Goal: Entertainment & Leisure: Browse casually

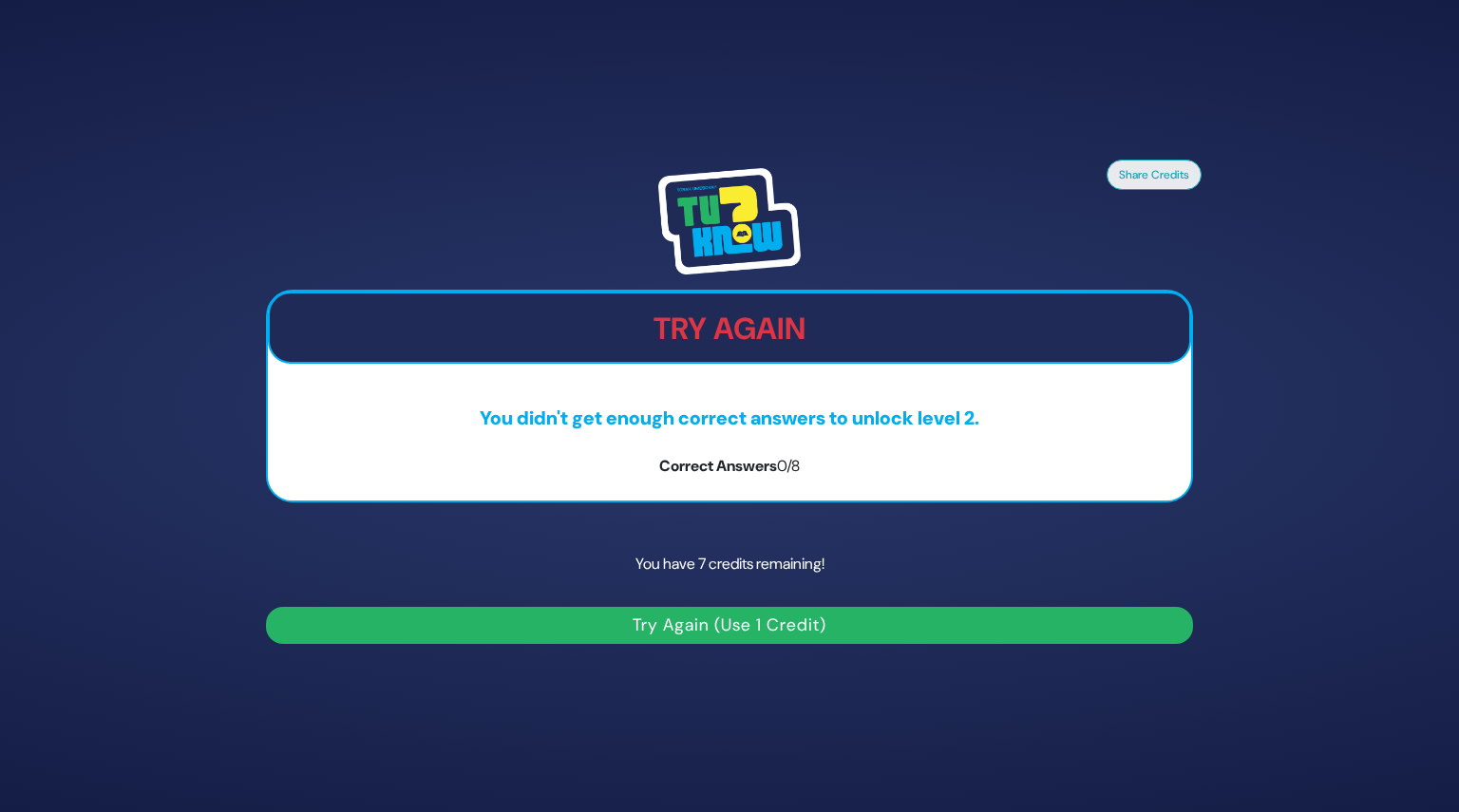
click at [719, 563] on p "You have 7 credits remaining!" at bounding box center [730, 563] width 927 height 55
click at [703, 637] on button "Try Again (Use 1 Credit)" at bounding box center [730, 625] width 927 height 37
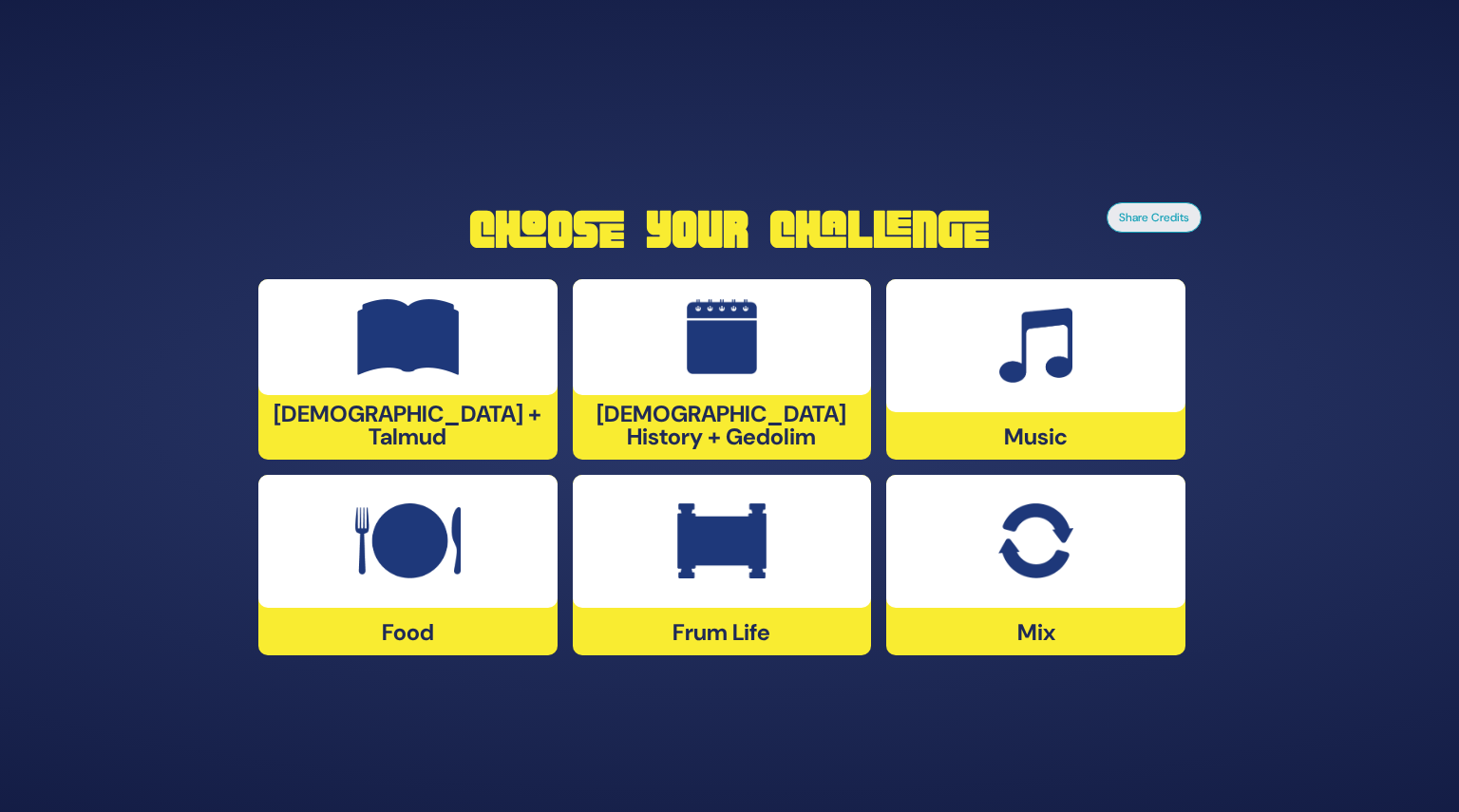
click at [686, 393] on div at bounding box center [723, 337] width 299 height 116
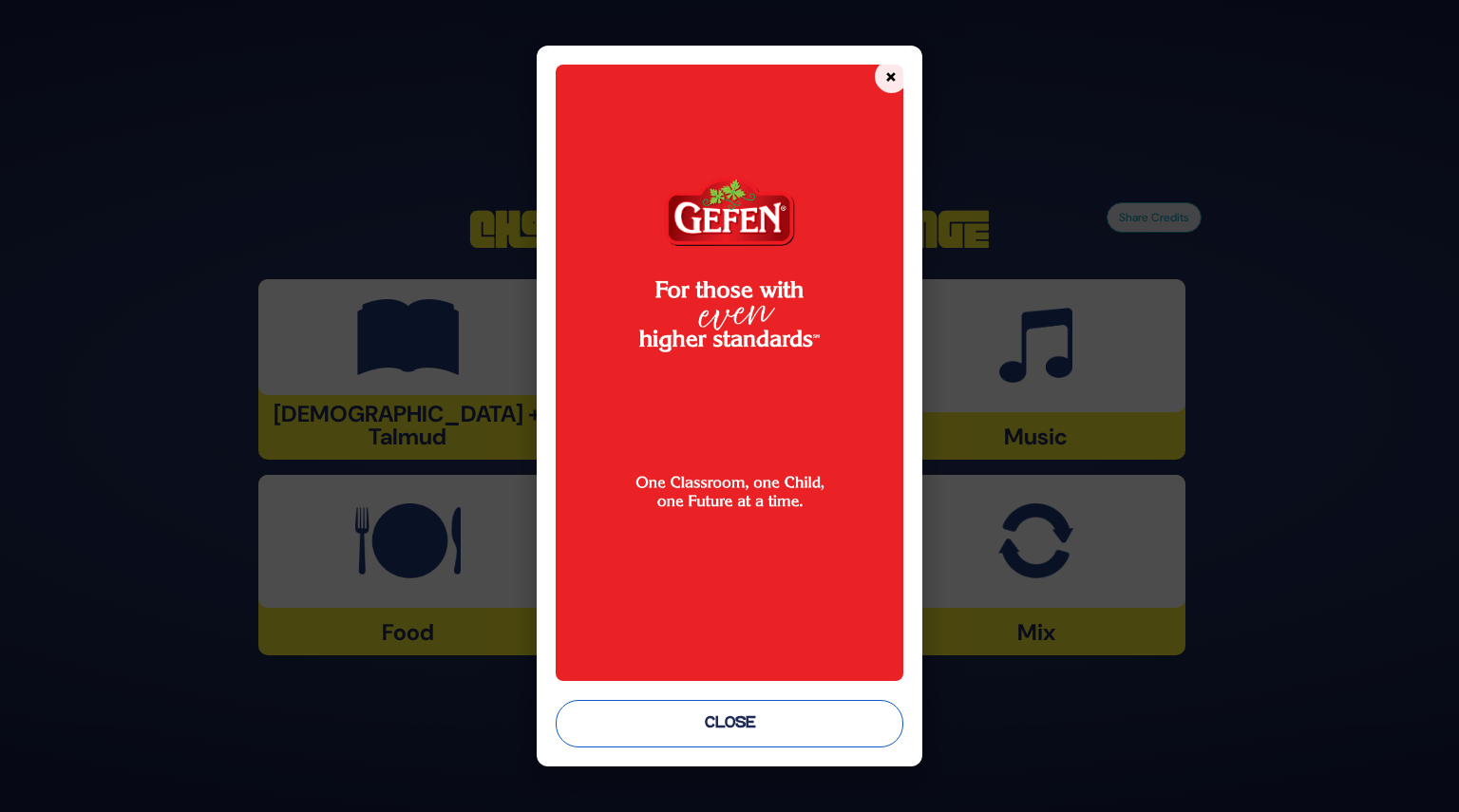
click at [719, 722] on button "Close" at bounding box center [729, 723] width 347 height 48
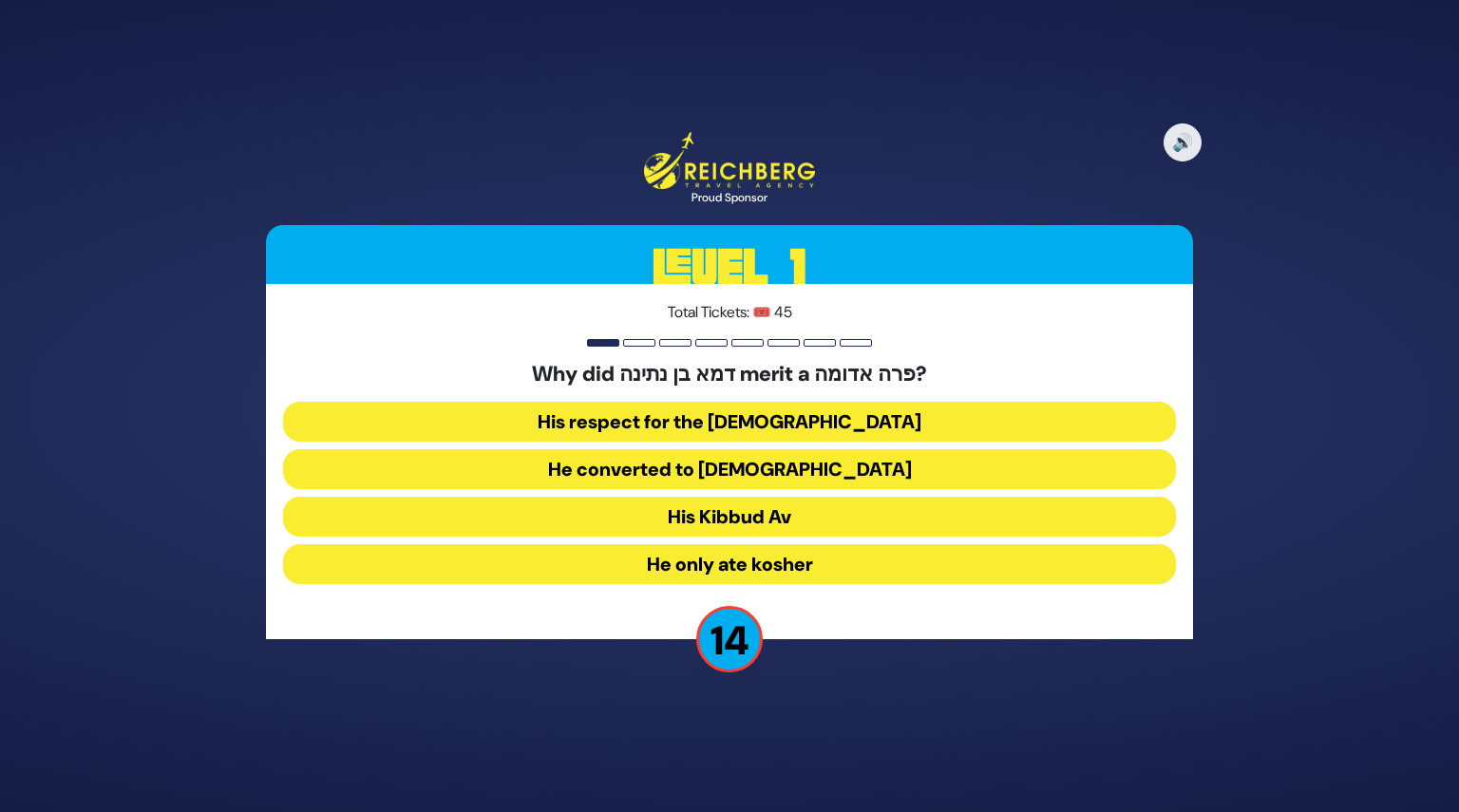
click at [730, 517] on button "His Kibbud Av" at bounding box center [730, 516] width 893 height 40
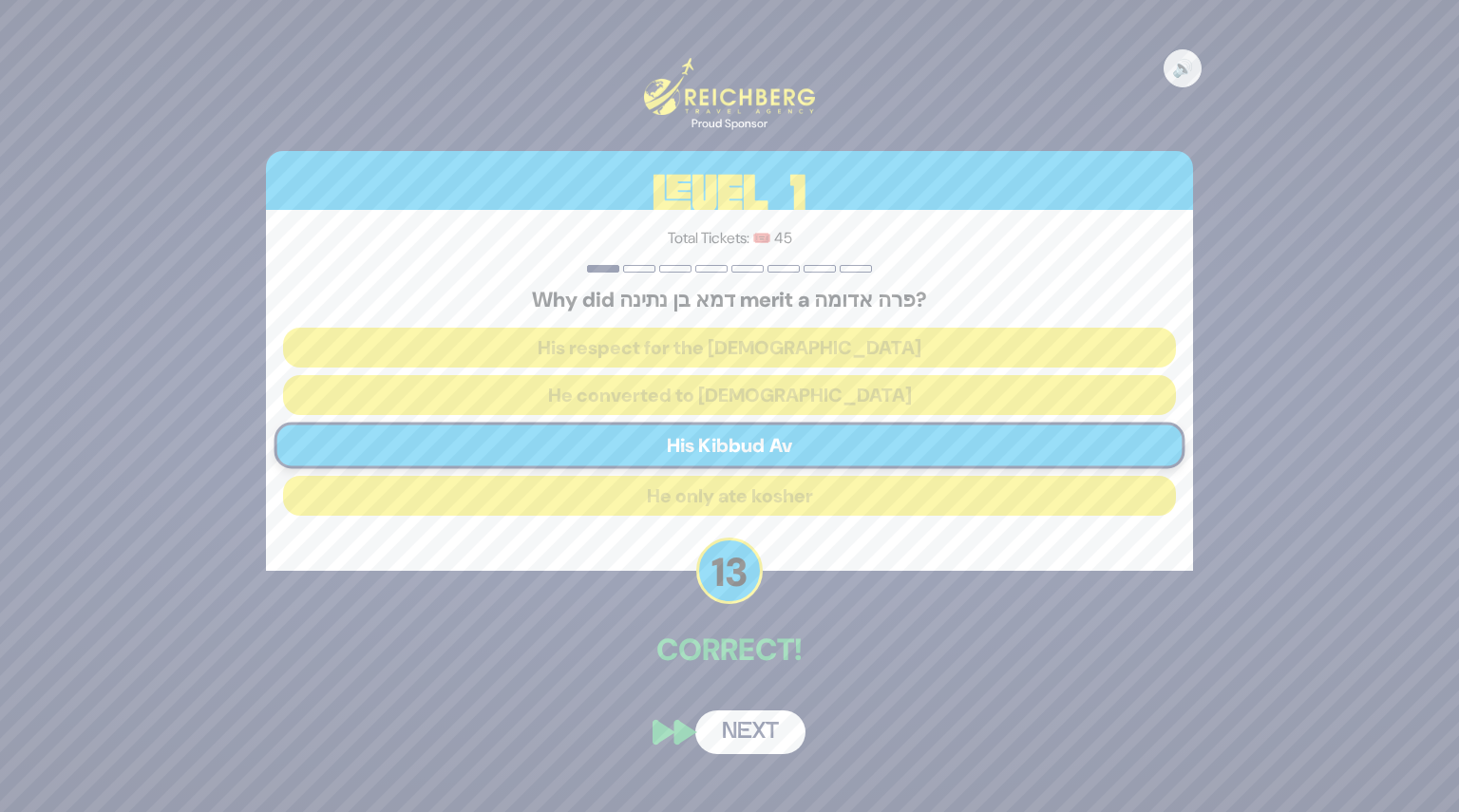
click at [747, 731] on button "Next" at bounding box center [750, 732] width 111 height 44
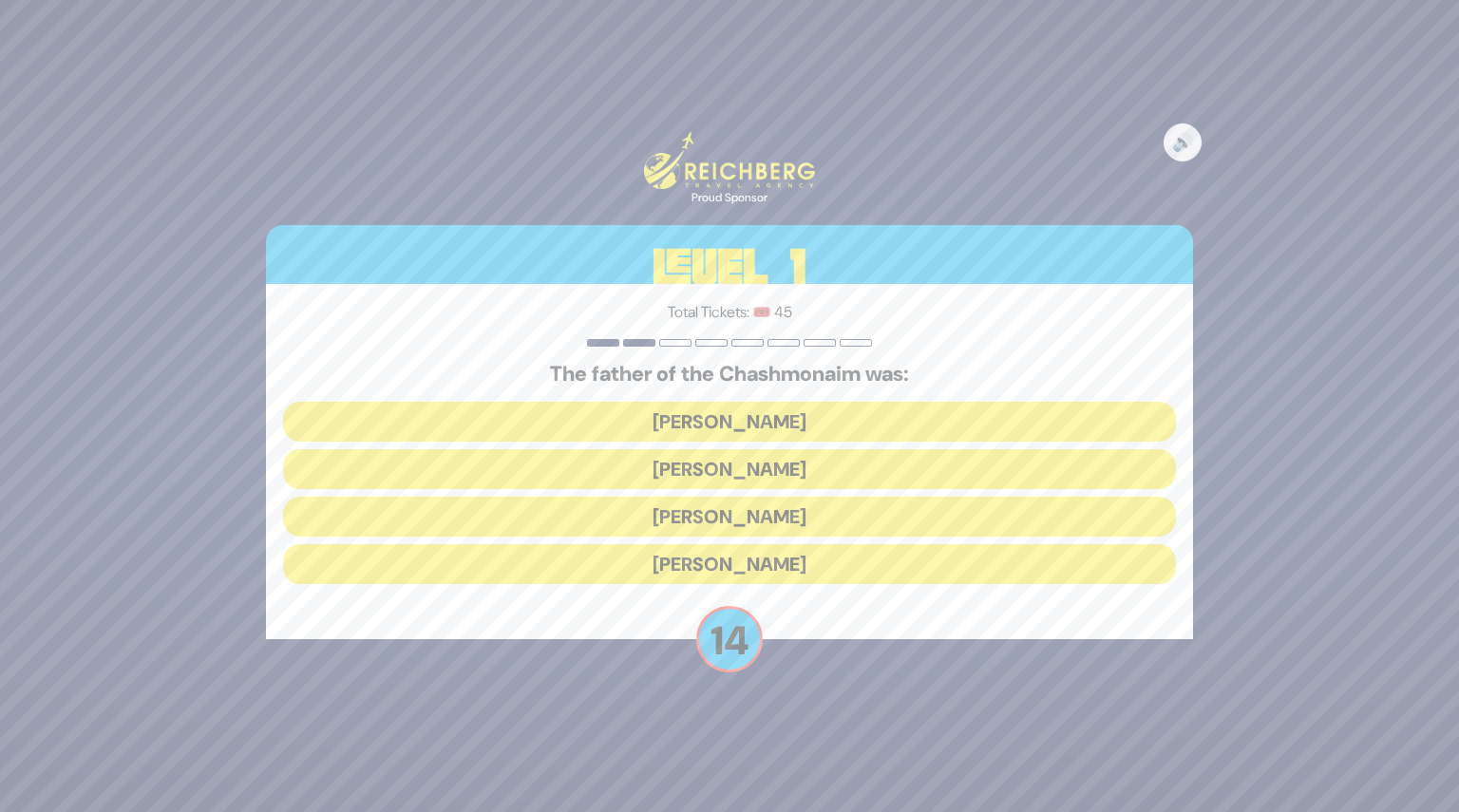
click at [705, 412] on button "Mattisyahu Kohein Gadol" at bounding box center [730, 421] width 893 height 40
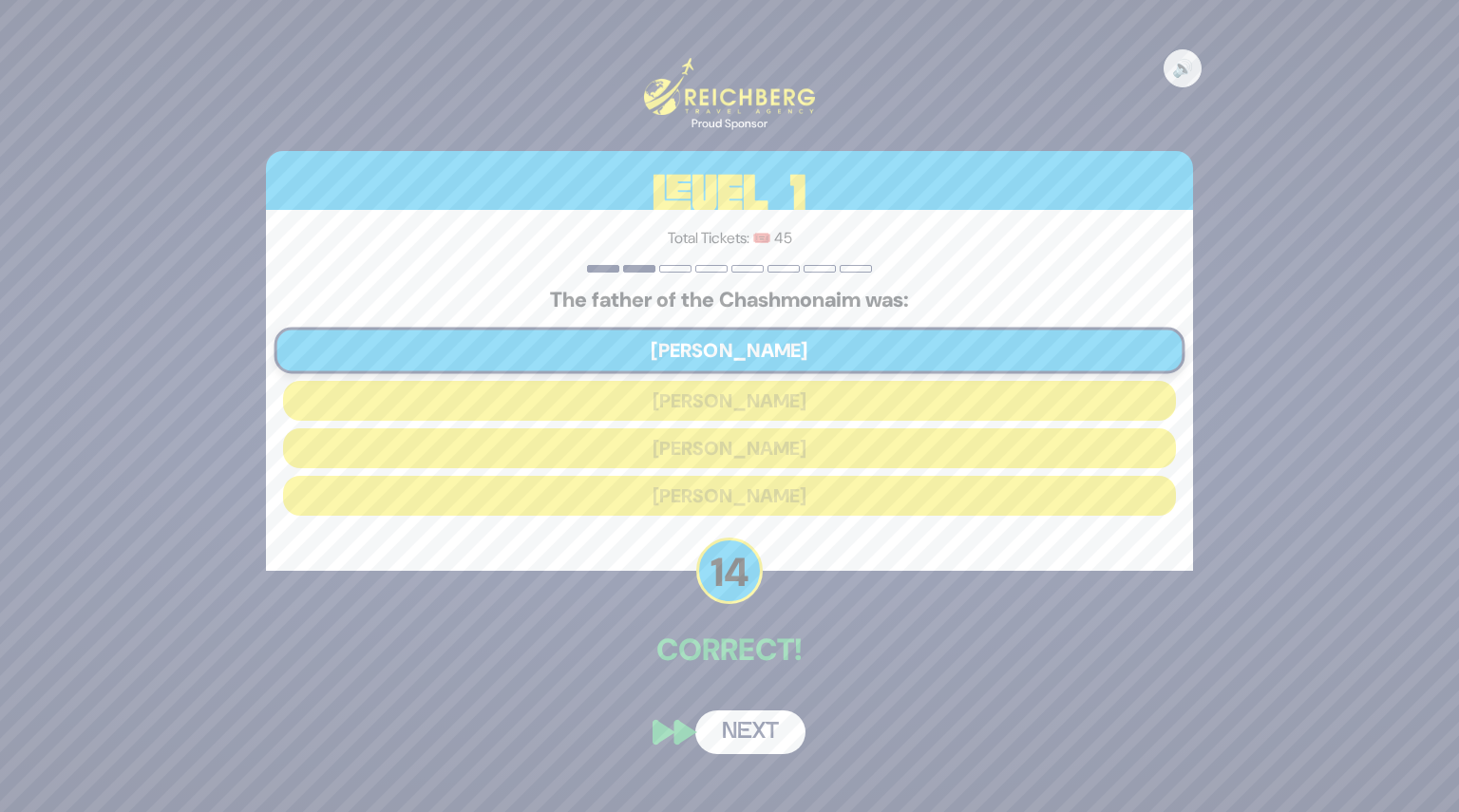
click at [742, 740] on button "Next" at bounding box center [750, 732] width 111 height 44
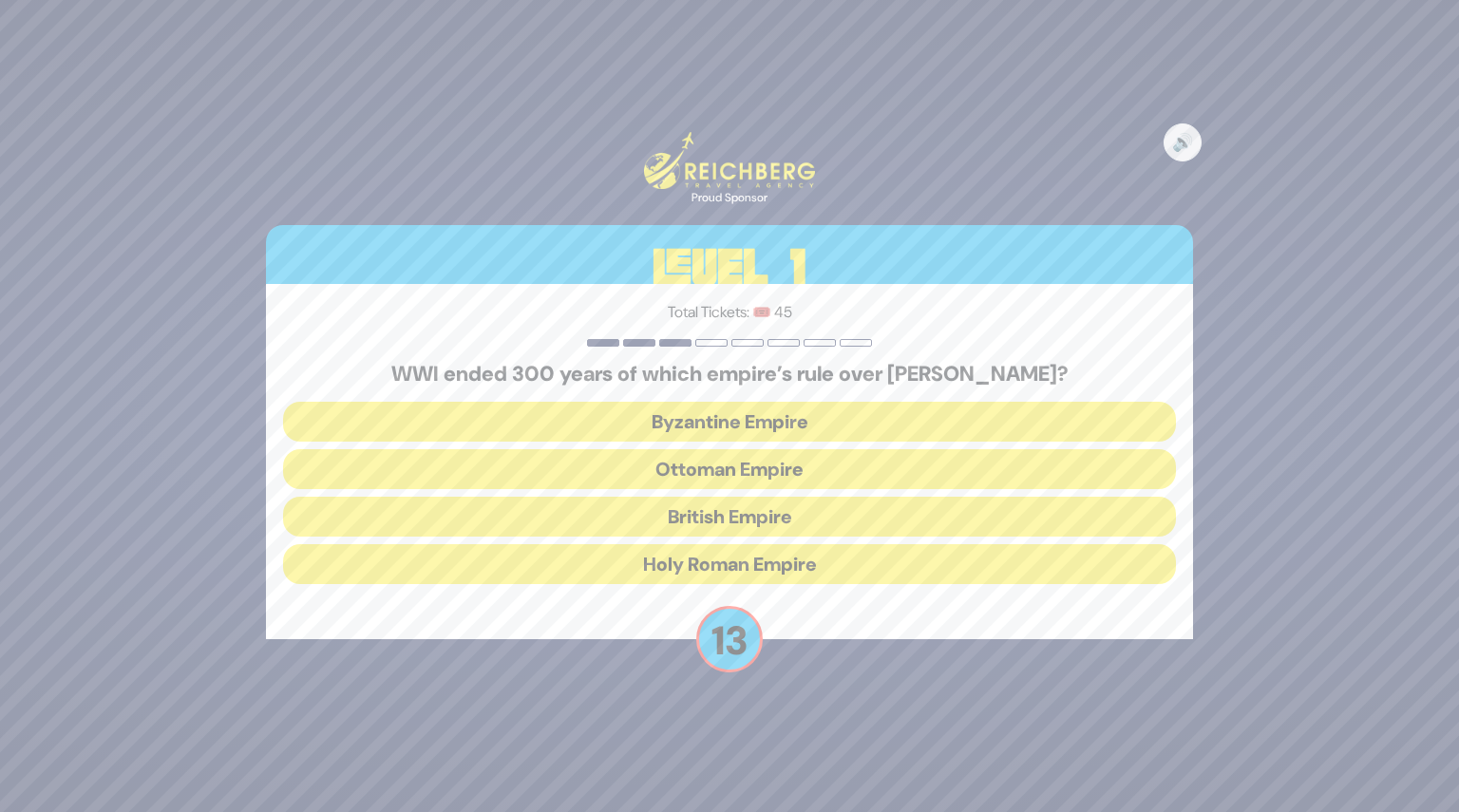
click at [721, 471] on button "Ottoman Empire" at bounding box center [730, 469] width 893 height 40
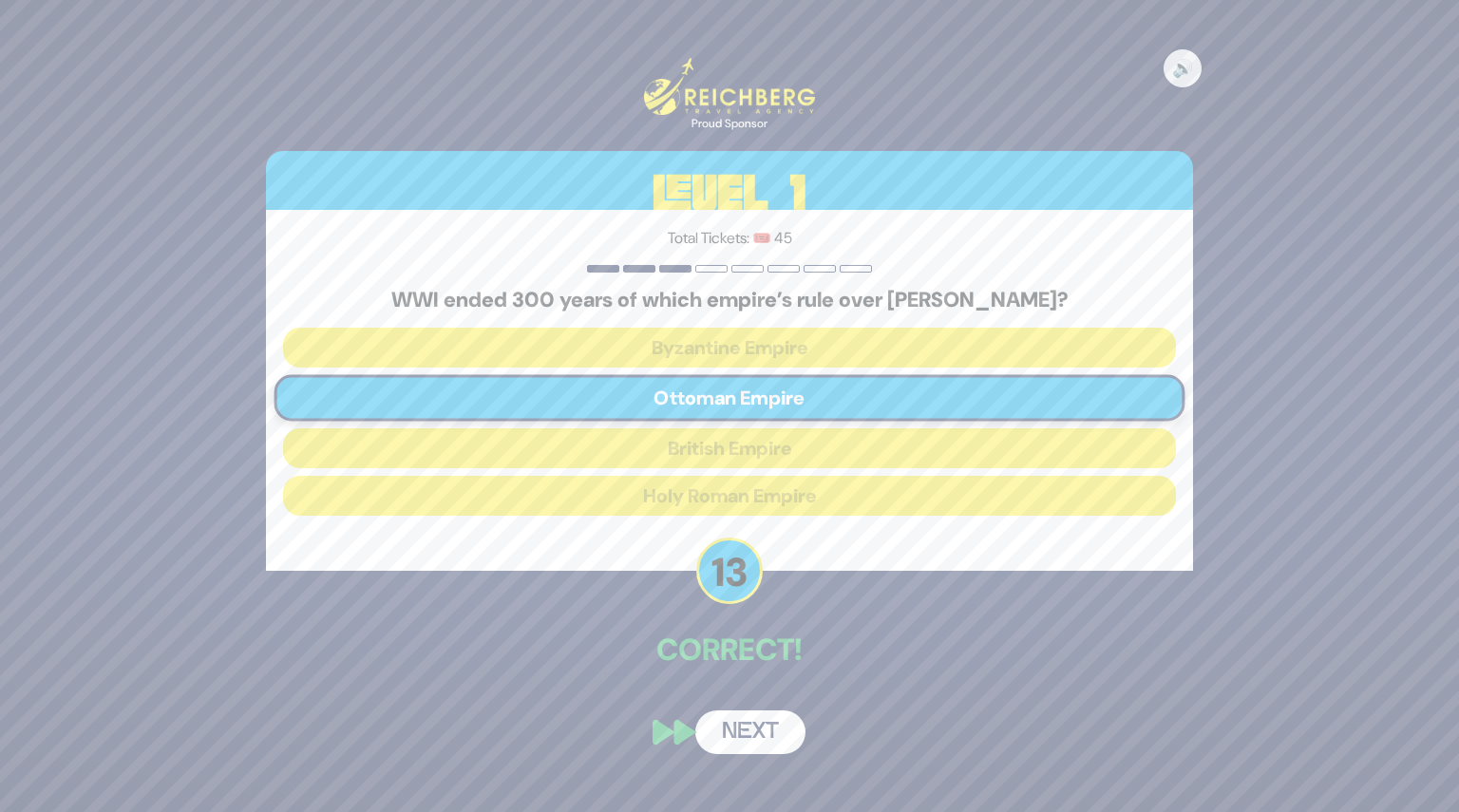
click at [755, 747] on button "Next" at bounding box center [750, 732] width 111 height 44
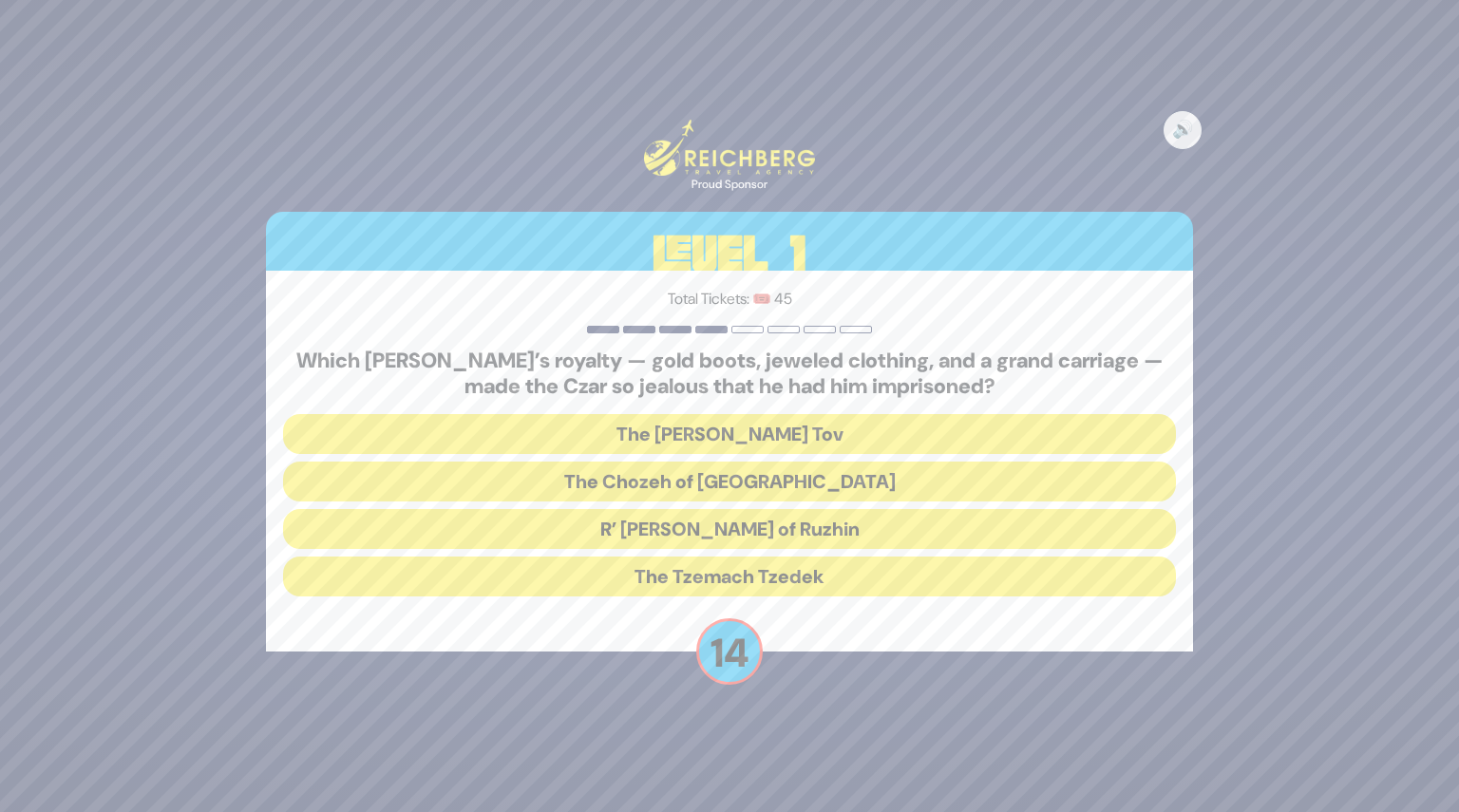
click at [733, 526] on button "R’ Yisroel of Ruzhin" at bounding box center [730, 529] width 893 height 40
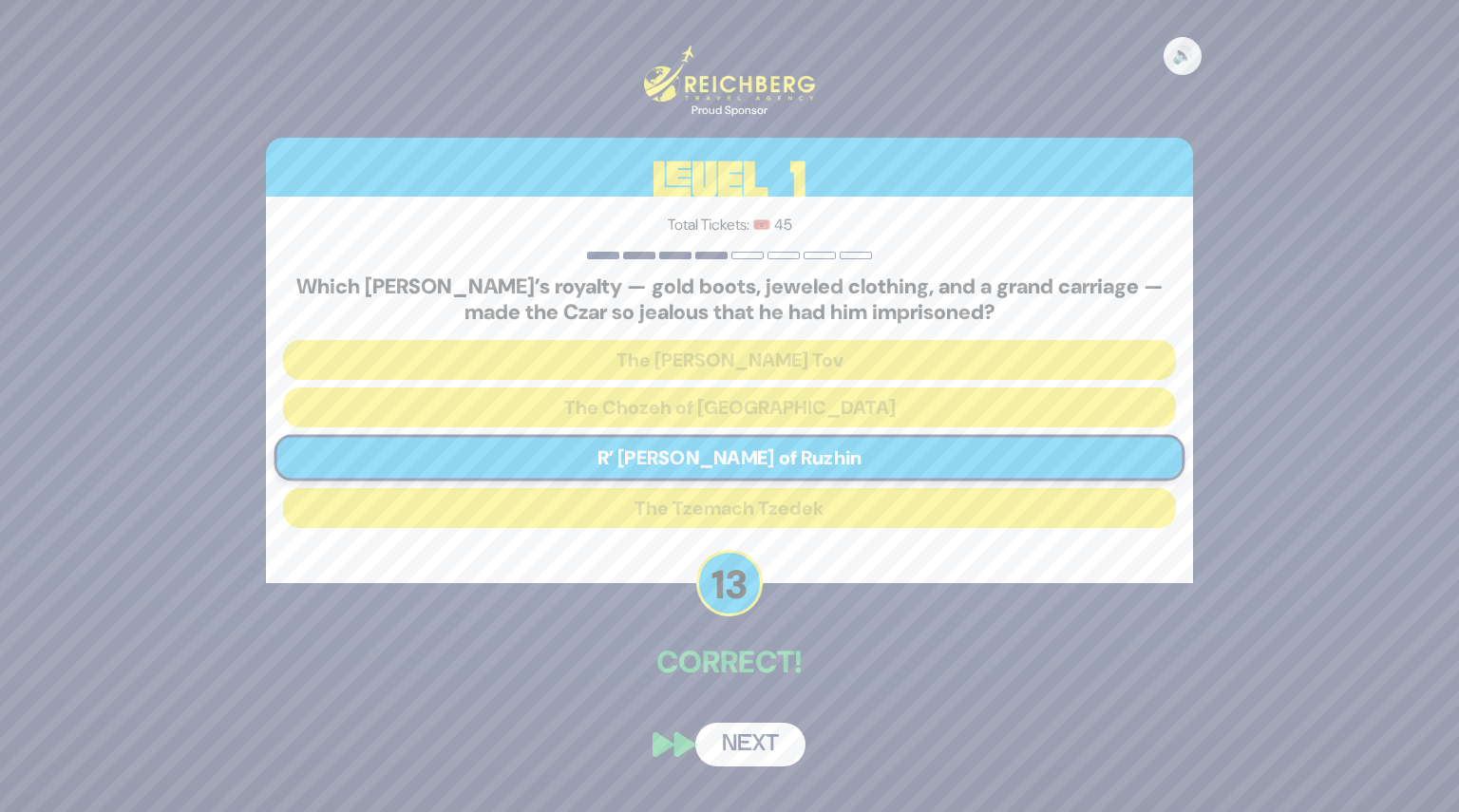
click at [748, 734] on button "Next" at bounding box center [750, 744] width 111 height 44
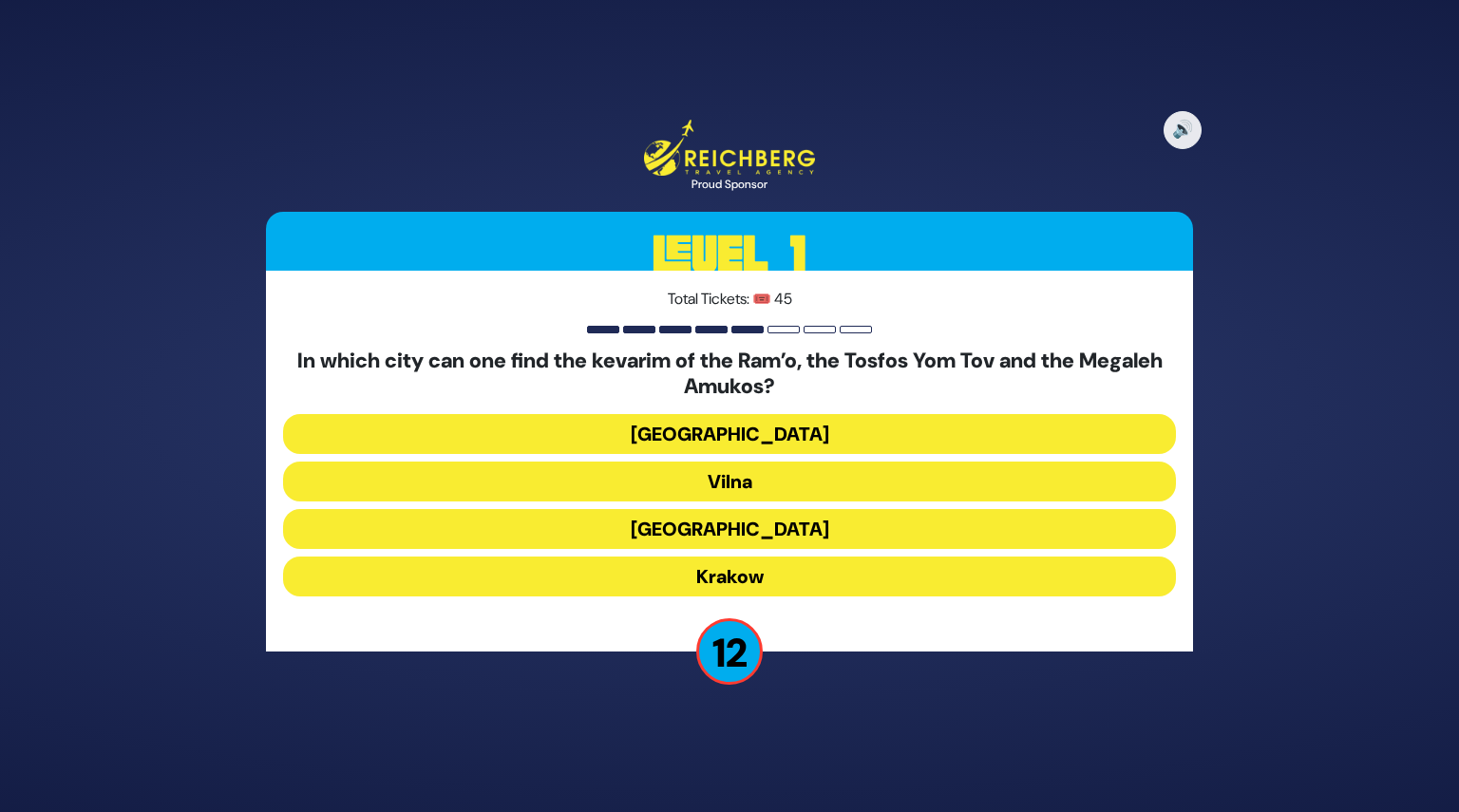
click at [714, 573] on button "Krakow" at bounding box center [730, 576] width 893 height 40
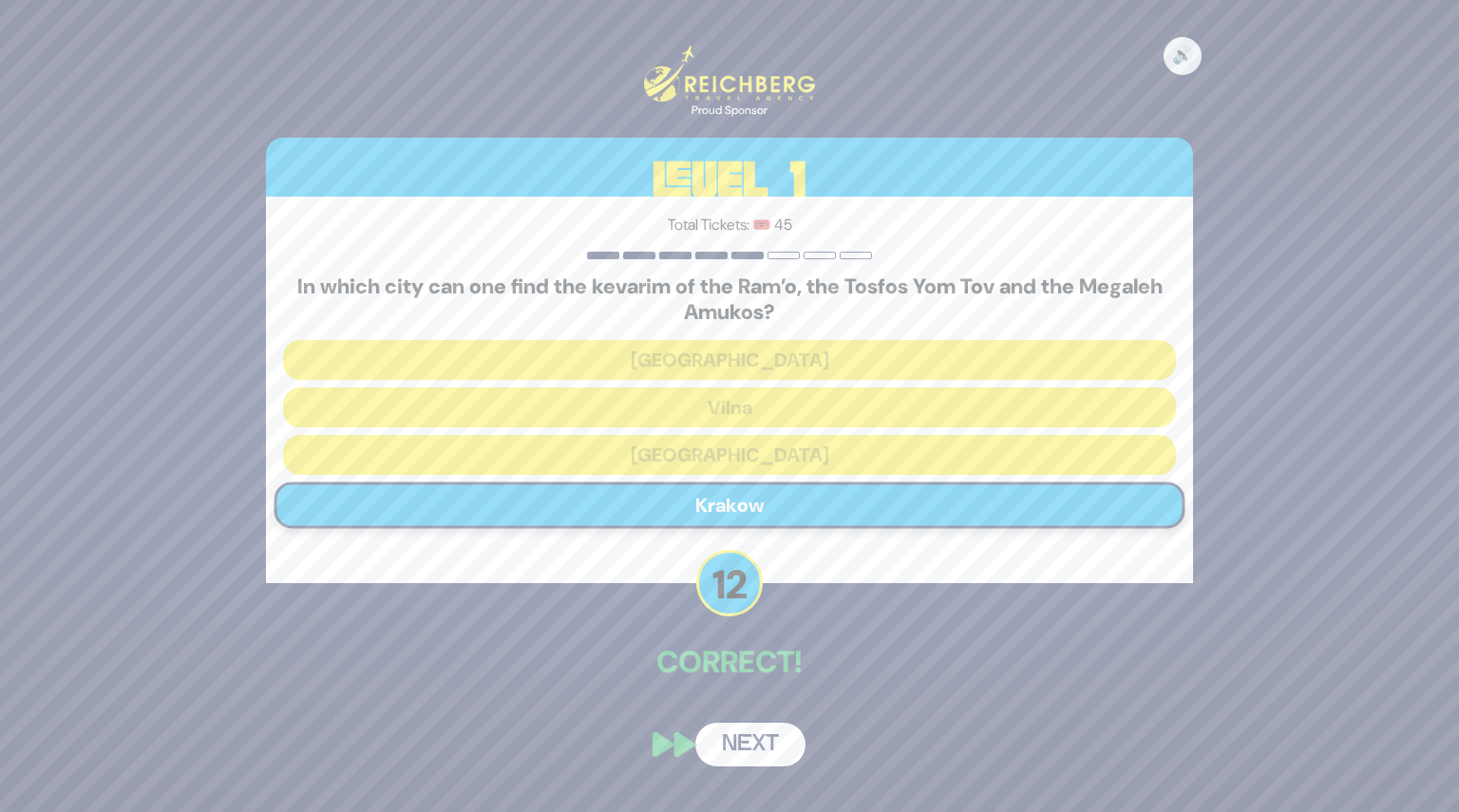
click at [755, 740] on button "Next" at bounding box center [750, 744] width 111 height 44
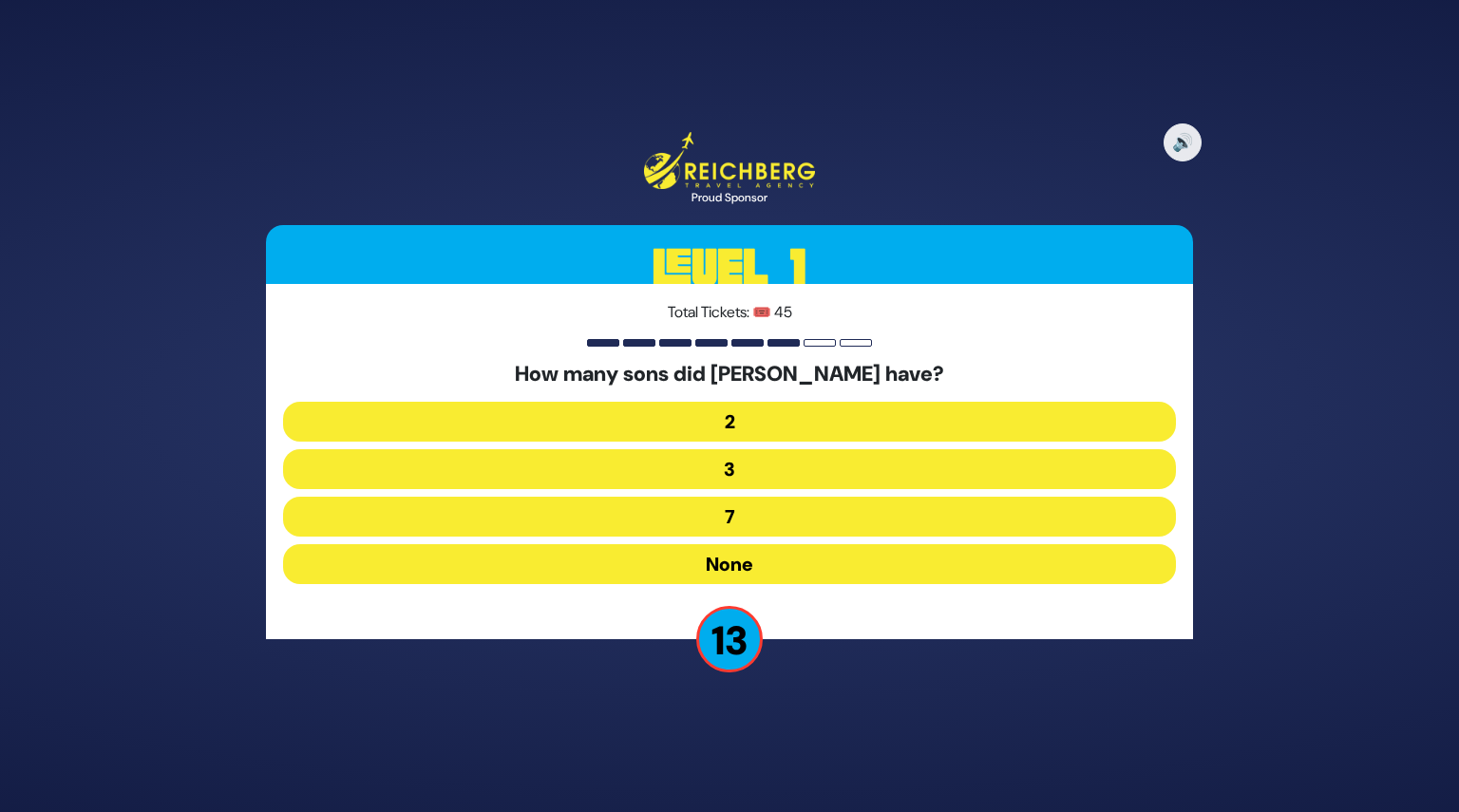
click at [737, 555] on button "None" at bounding box center [730, 564] width 893 height 40
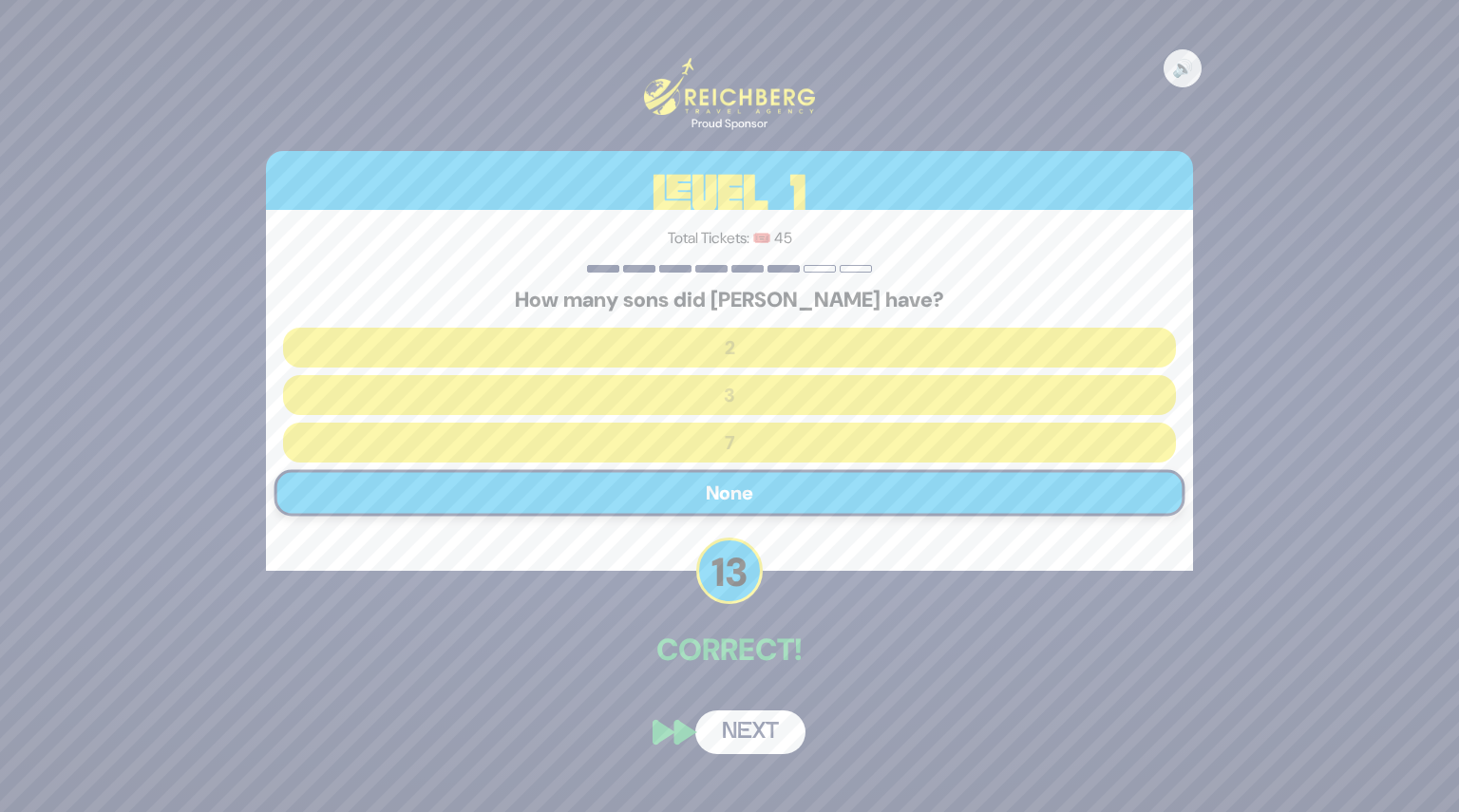
click at [773, 725] on button "Next" at bounding box center [750, 732] width 111 height 44
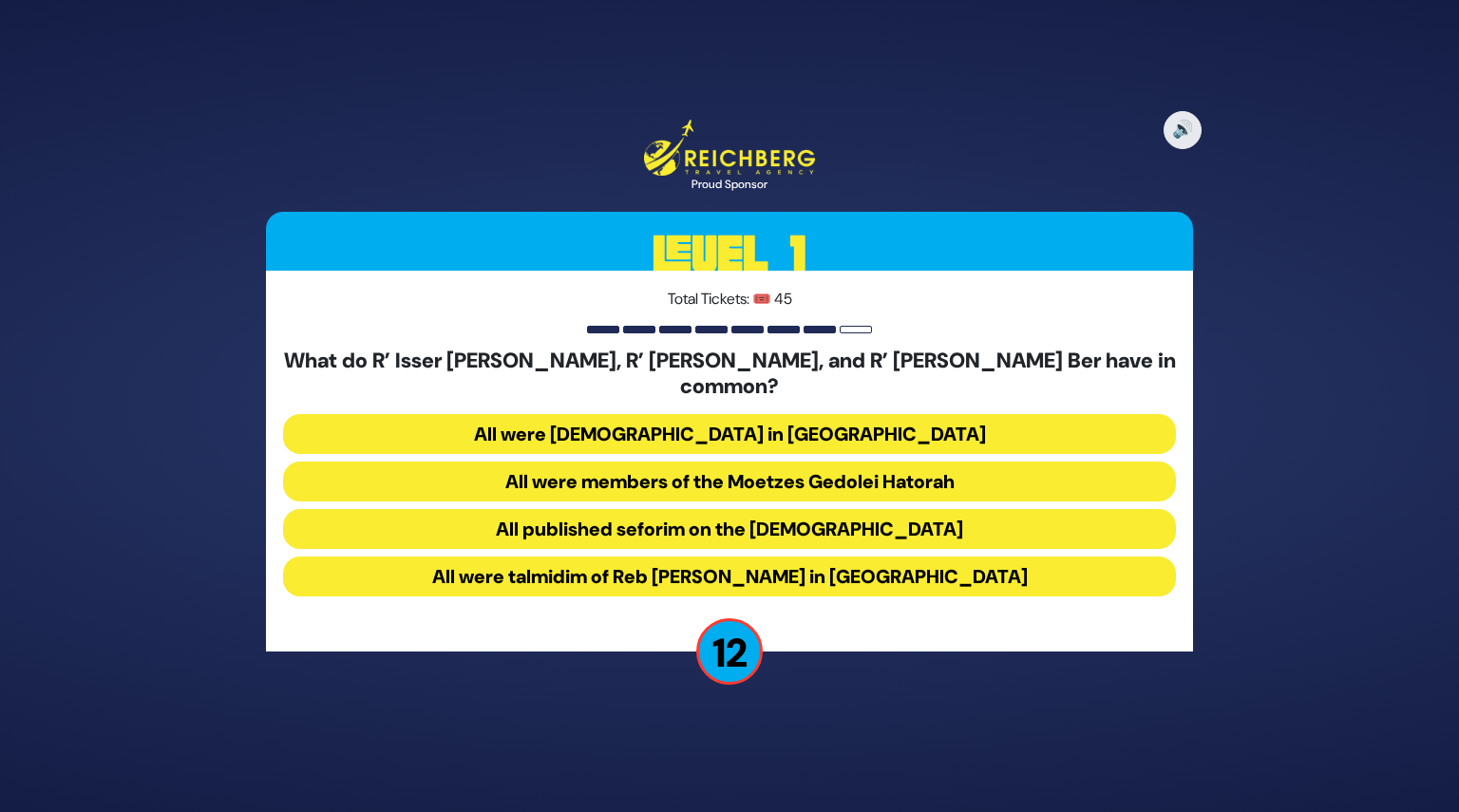
click at [720, 556] on button "All were talmidim of Reb Chaim Brisker in Volozhin" at bounding box center [730, 576] width 893 height 40
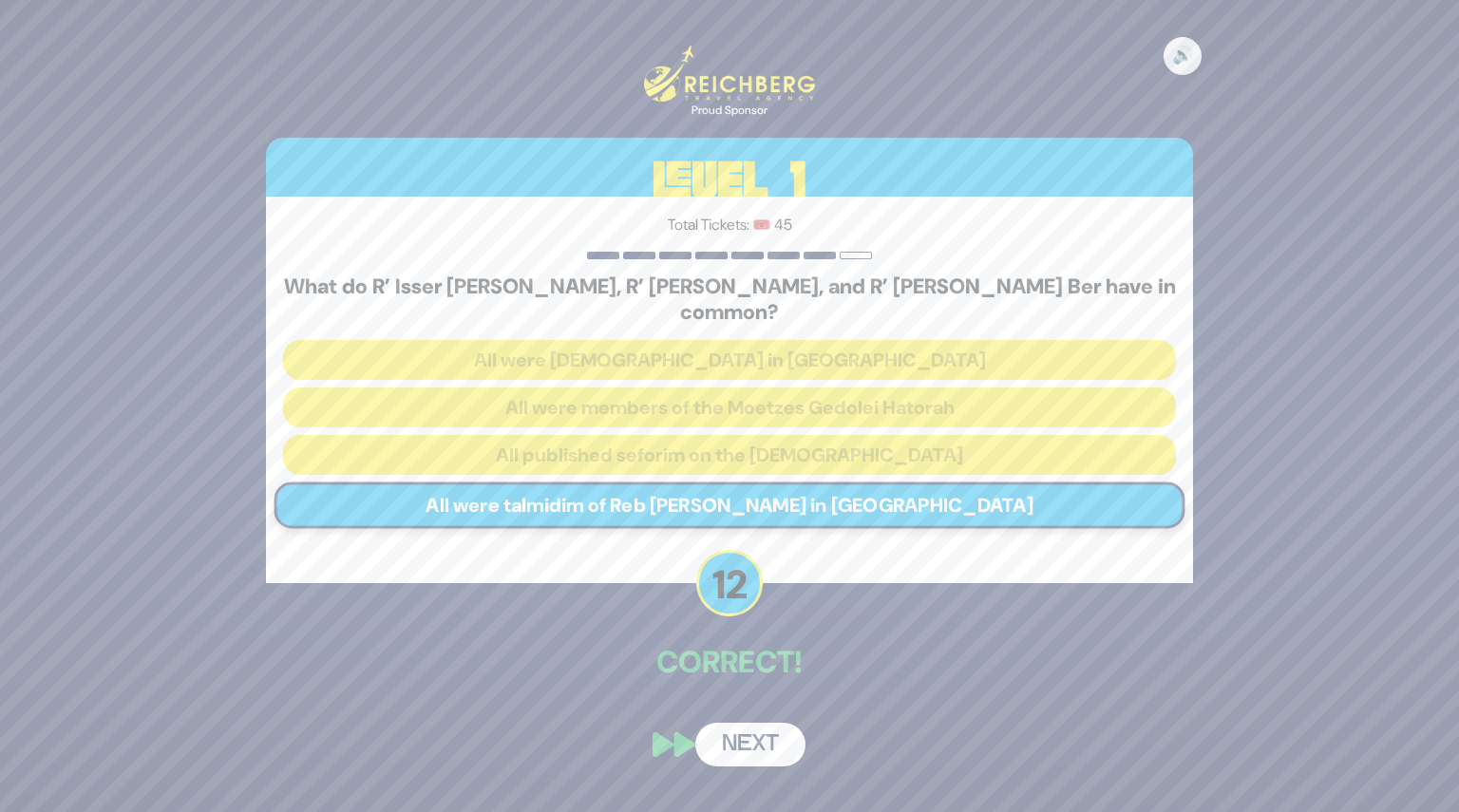
click at [758, 722] on button "Next" at bounding box center [750, 744] width 111 height 44
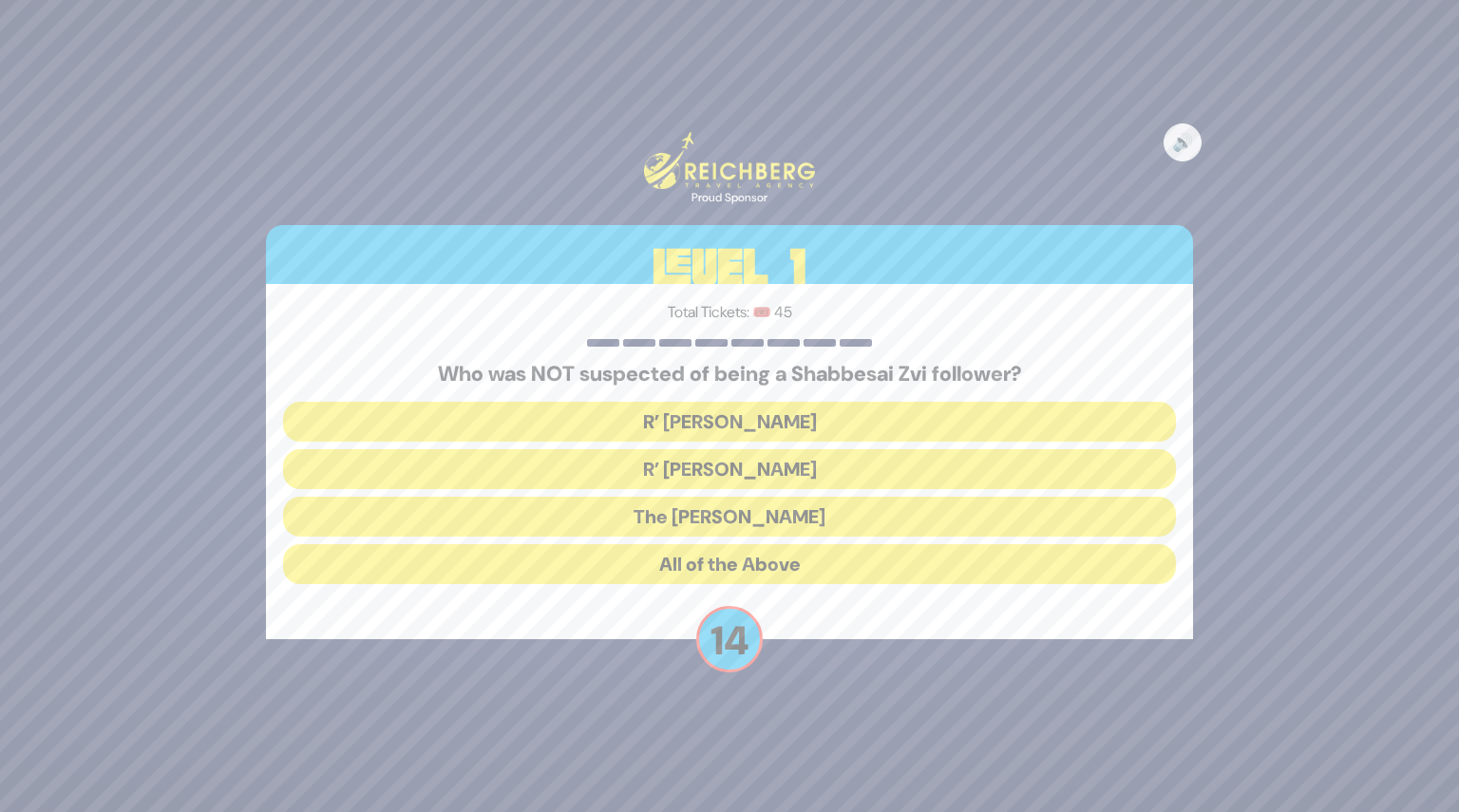
click at [744, 509] on button "The Chacham Zvi" at bounding box center [730, 516] width 893 height 40
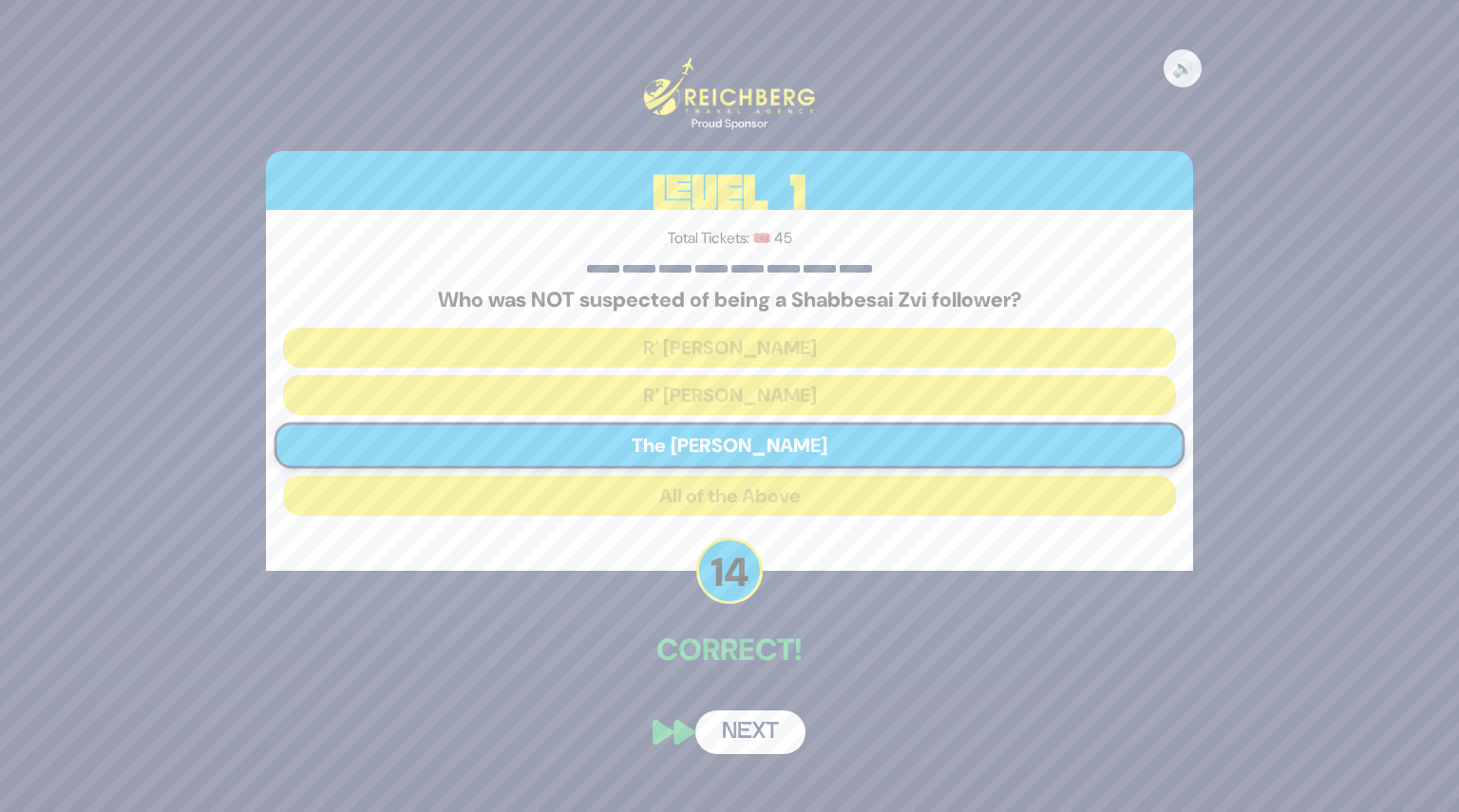
click at [750, 728] on button "Next" at bounding box center [750, 732] width 111 height 44
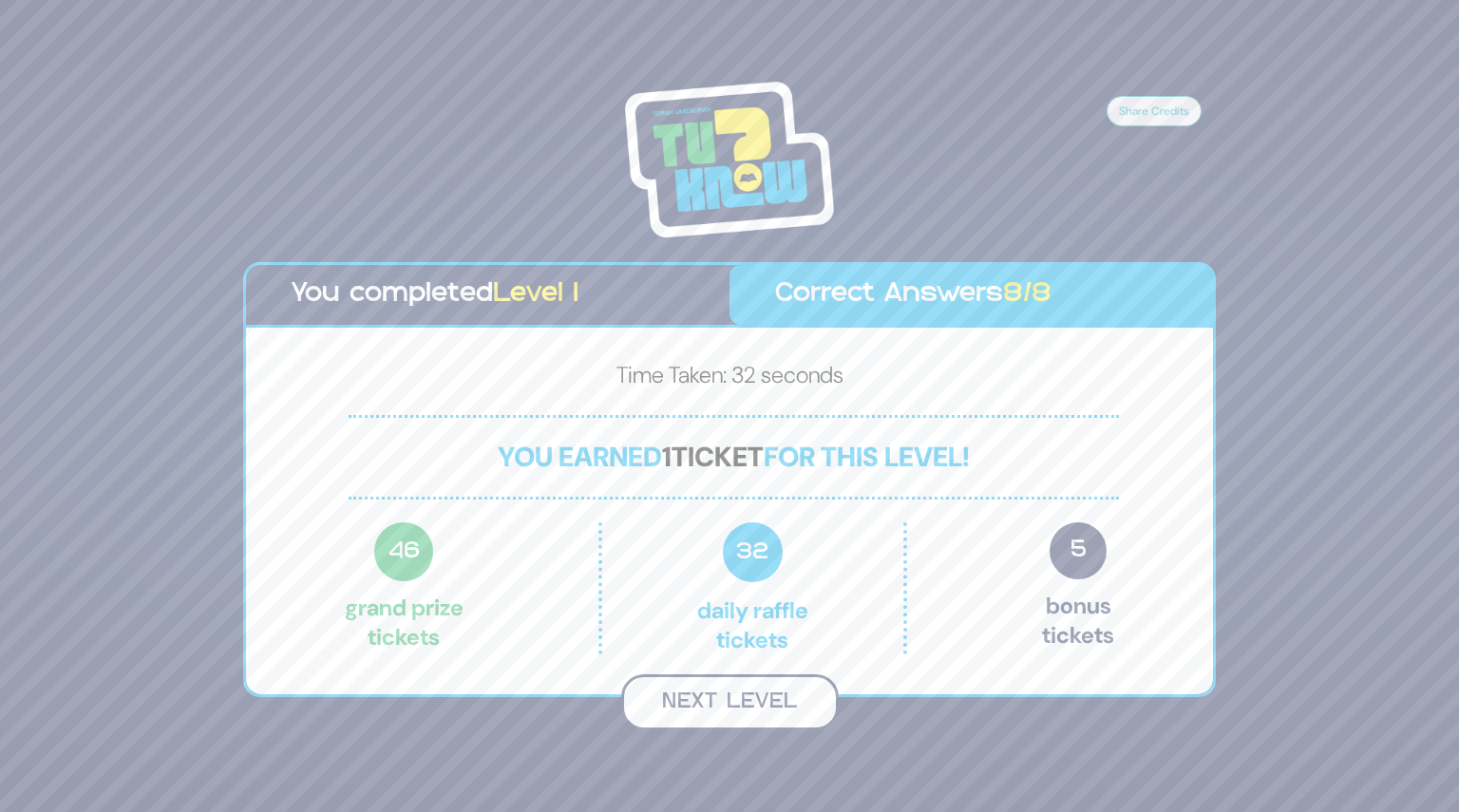
click at [736, 698] on button "Next Level" at bounding box center [730, 702] width 217 height 56
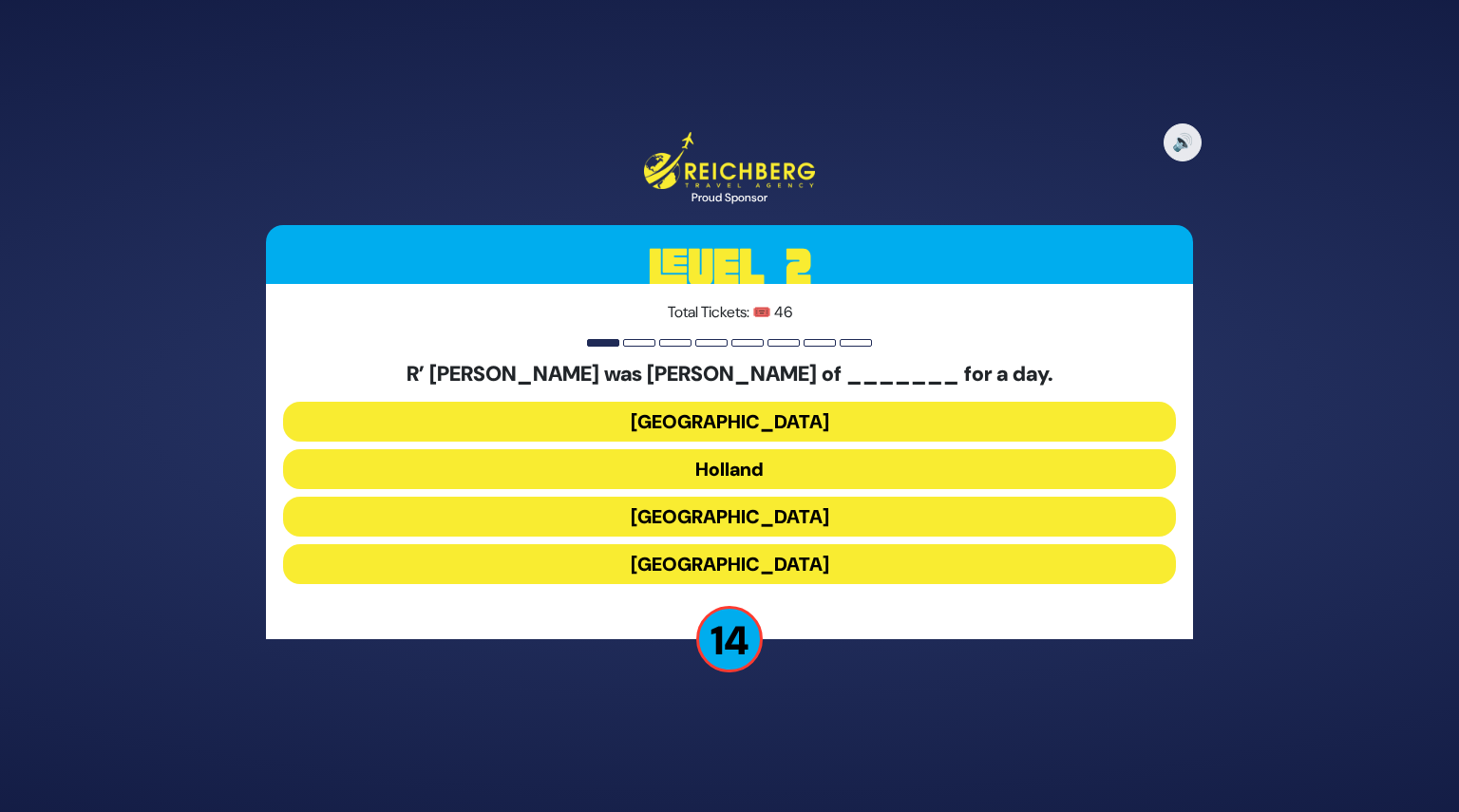
click at [728, 410] on button "Poland" at bounding box center [730, 421] width 893 height 40
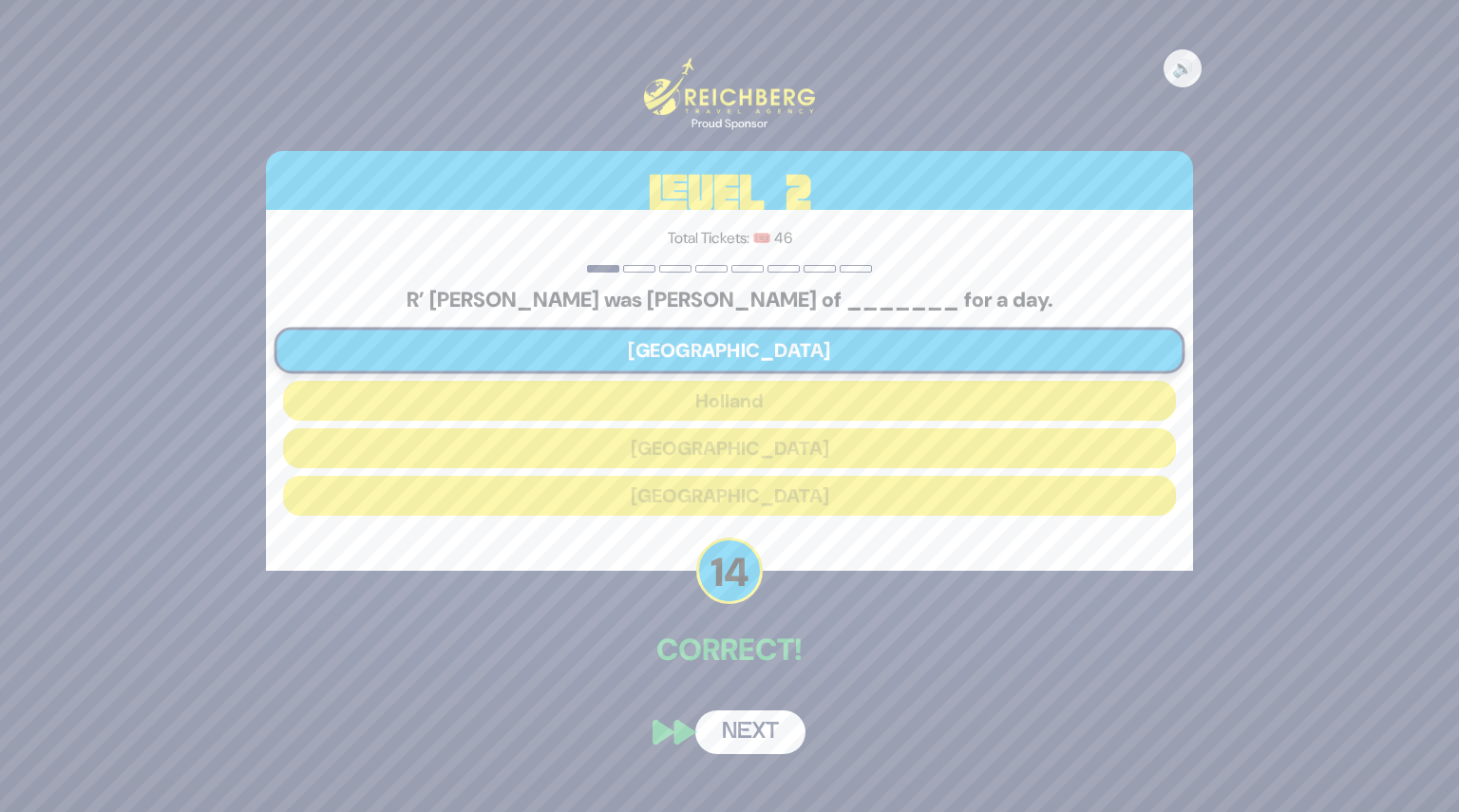
click at [744, 740] on button "Next" at bounding box center [750, 732] width 111 height 44
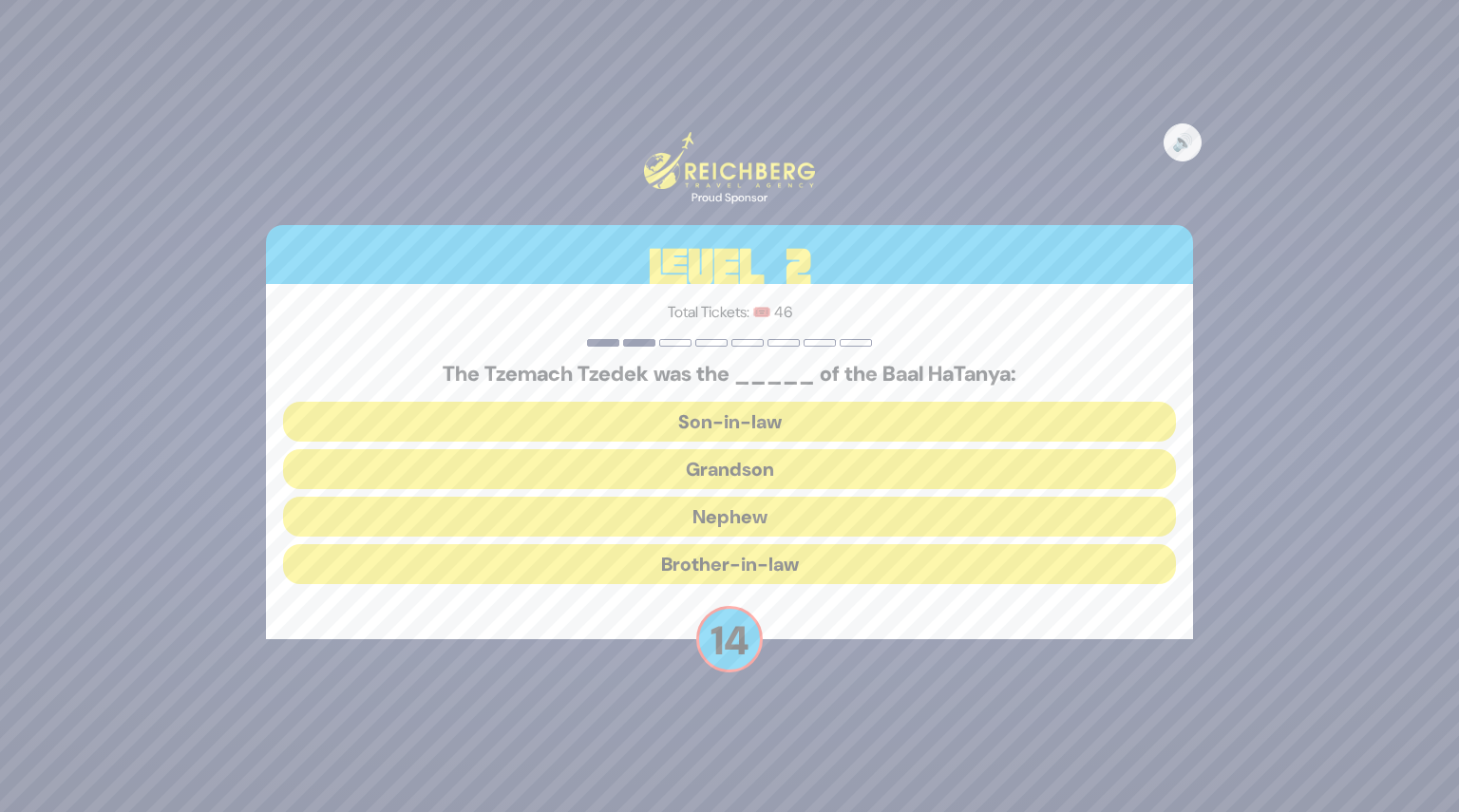
click at [723, 470] on button "Grandson" at bounding box center [730, 469] width 893 height 40
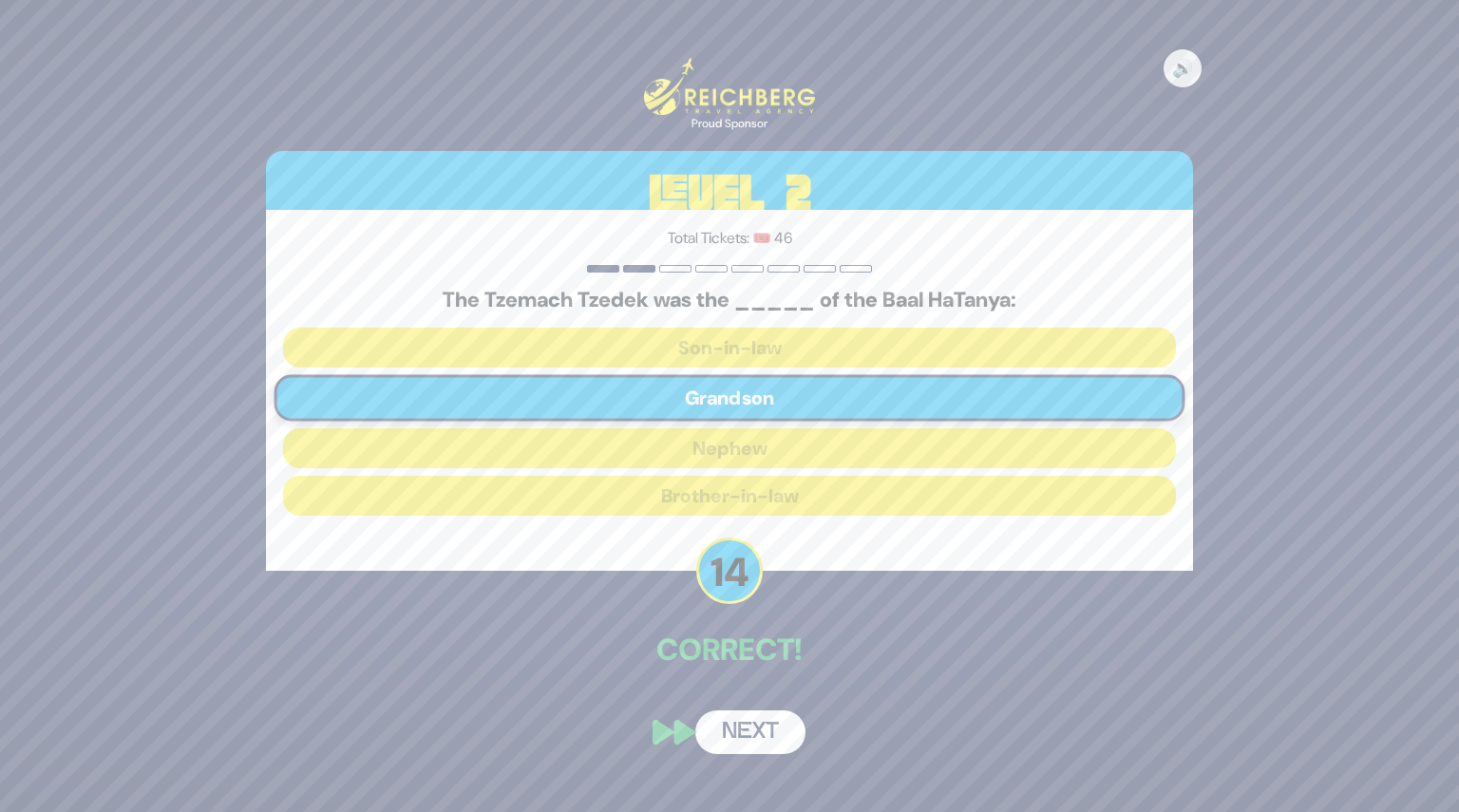
click at [736, 752] on button "Next" at bounding box center [750, 732] width 111 height 44
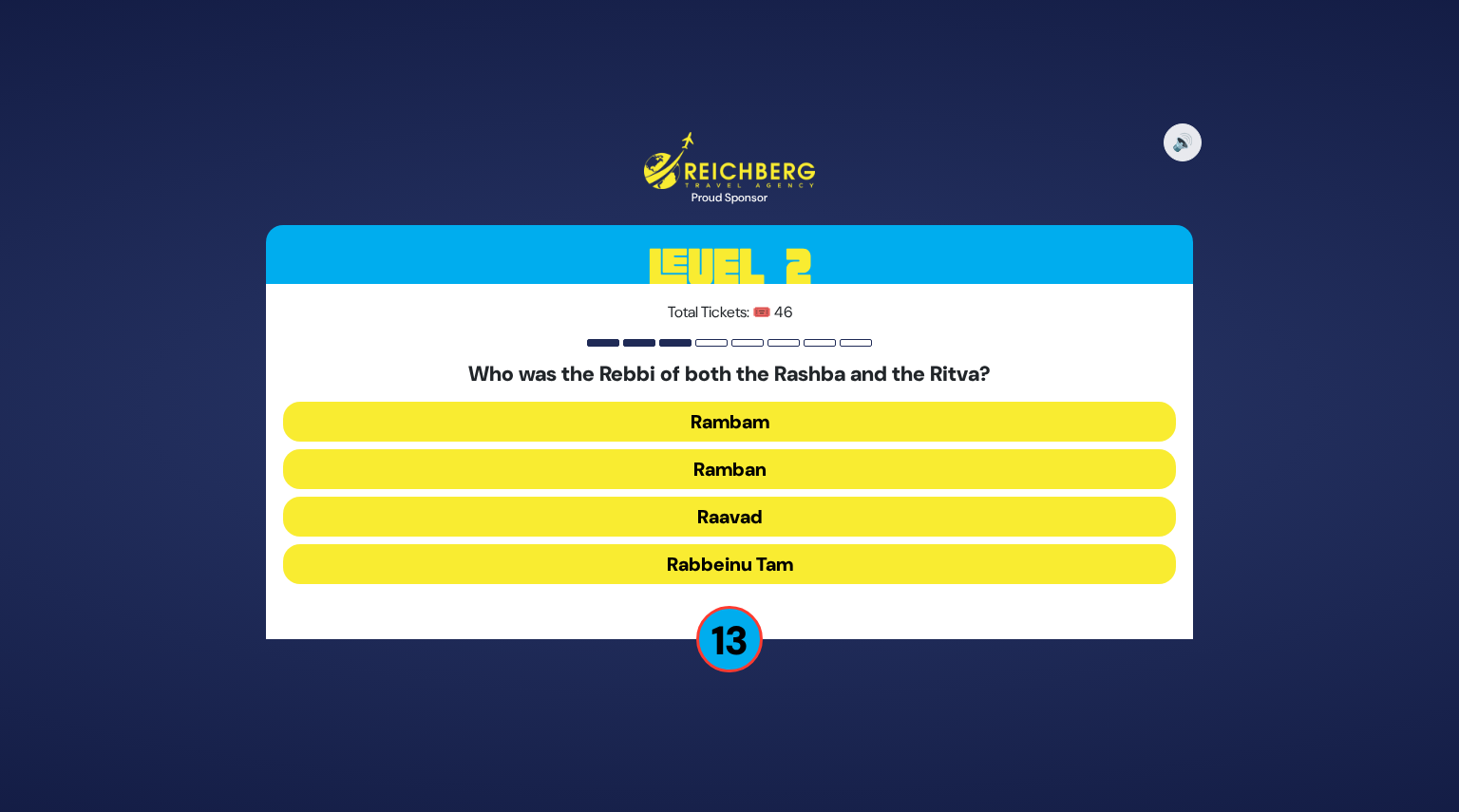
click at [726, 465] on button "Ramban" at bounding box center [730, 469] width 893 height 40
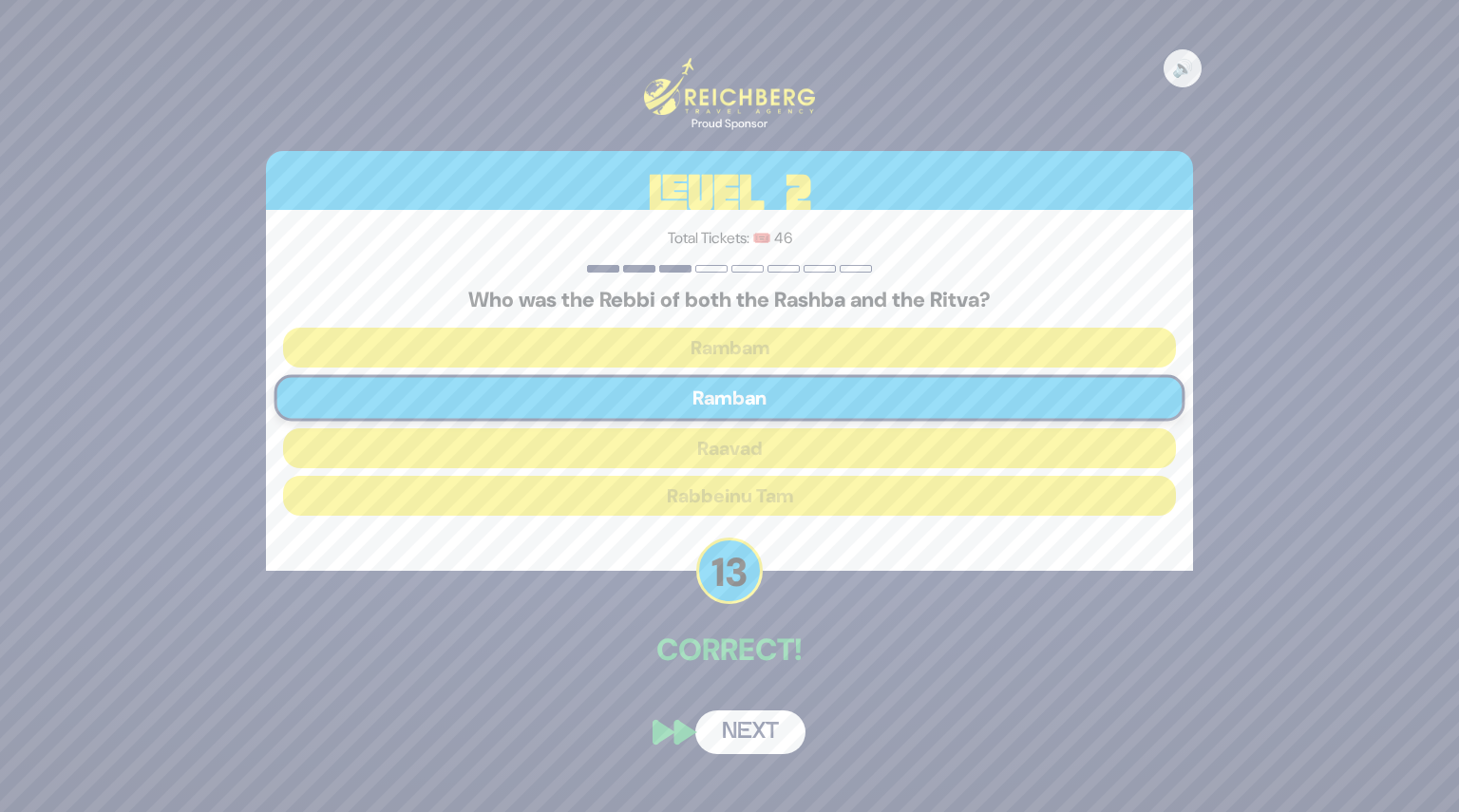
click at [754, 744] on button "Next" at bounding box center [750, 732] width 111 height 44
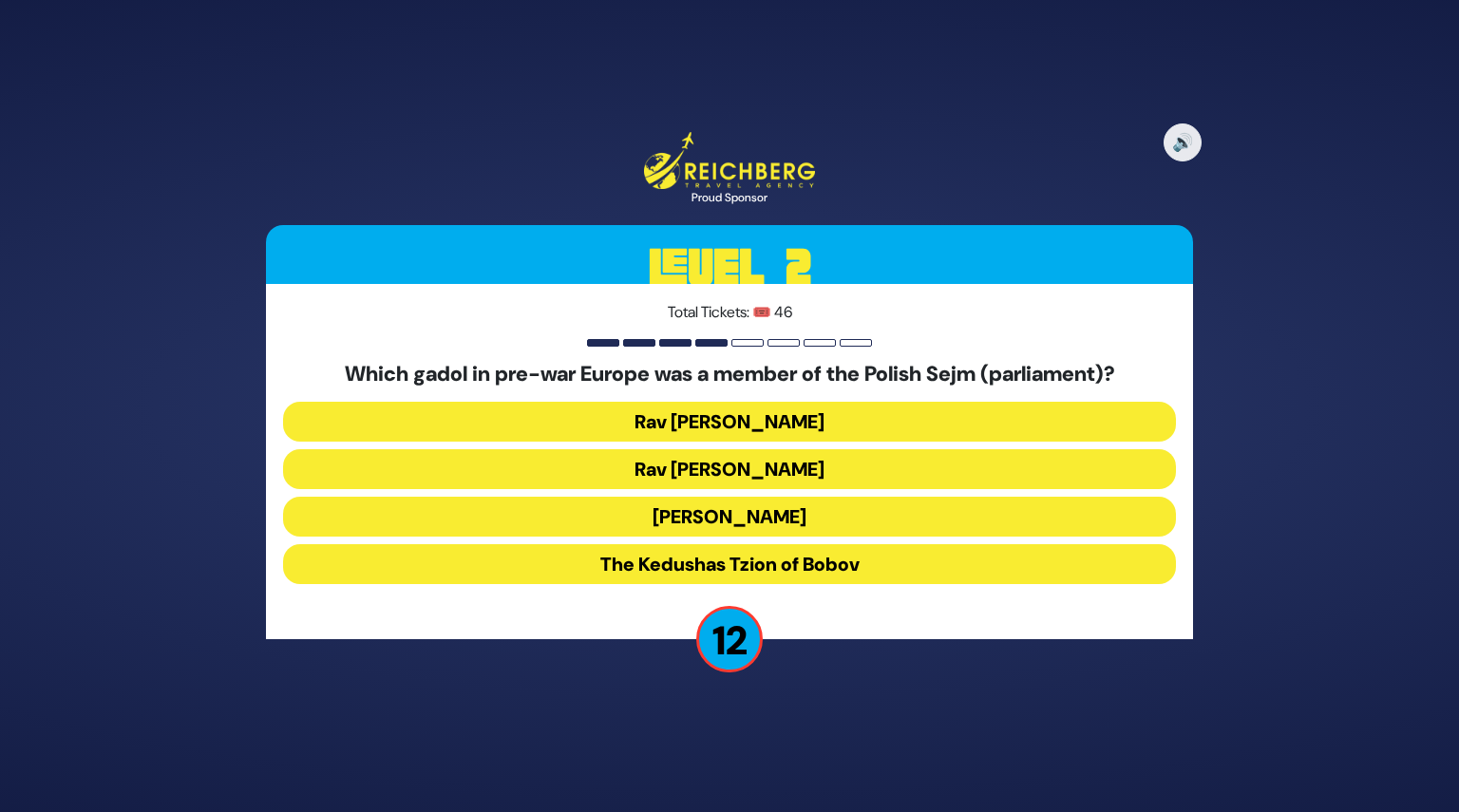
click at [730, 511] on button "Rav Meir Shapiro" at bounding box center [730, 516] width 893 height 40
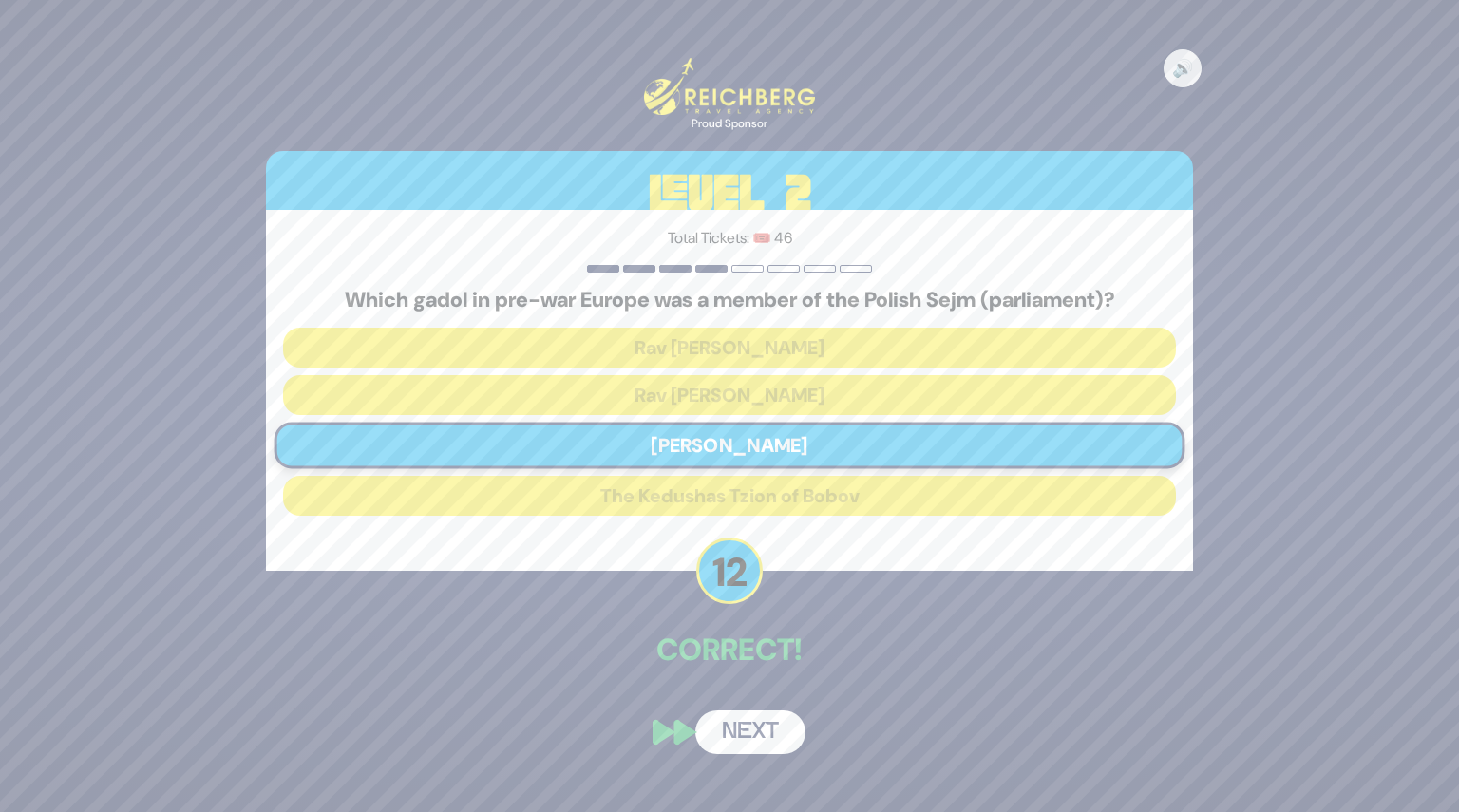
click at [748, 719] on button "Next" at bounding box center [750, 732] width 111 height 44
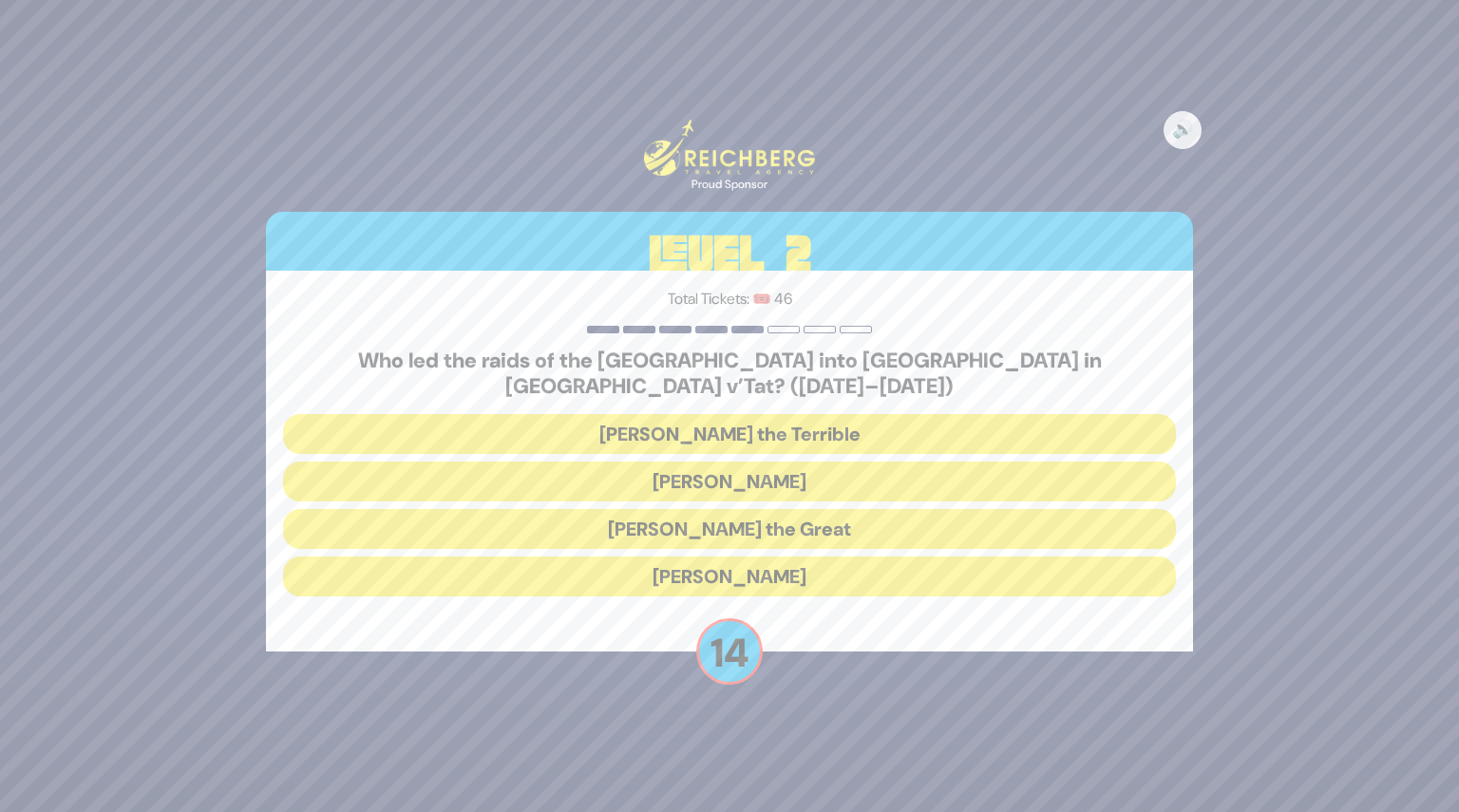
click at [716, 461] on button "Bogdan Chmielnicki" at bounding box center [730, 481] width 893 height 40
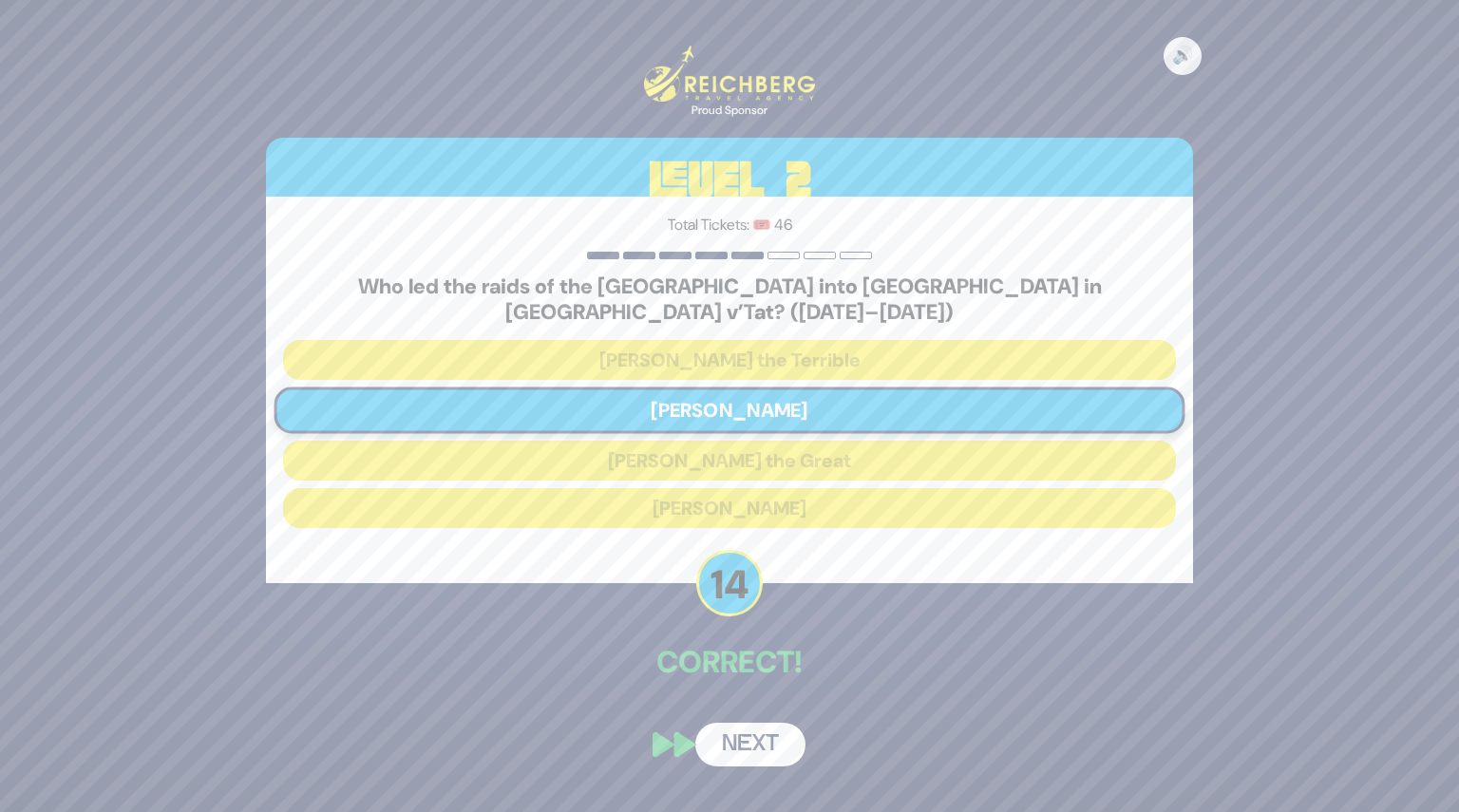
click at [741, 737] on button "Next" at bounding box center [750, 744] width 111 height 44
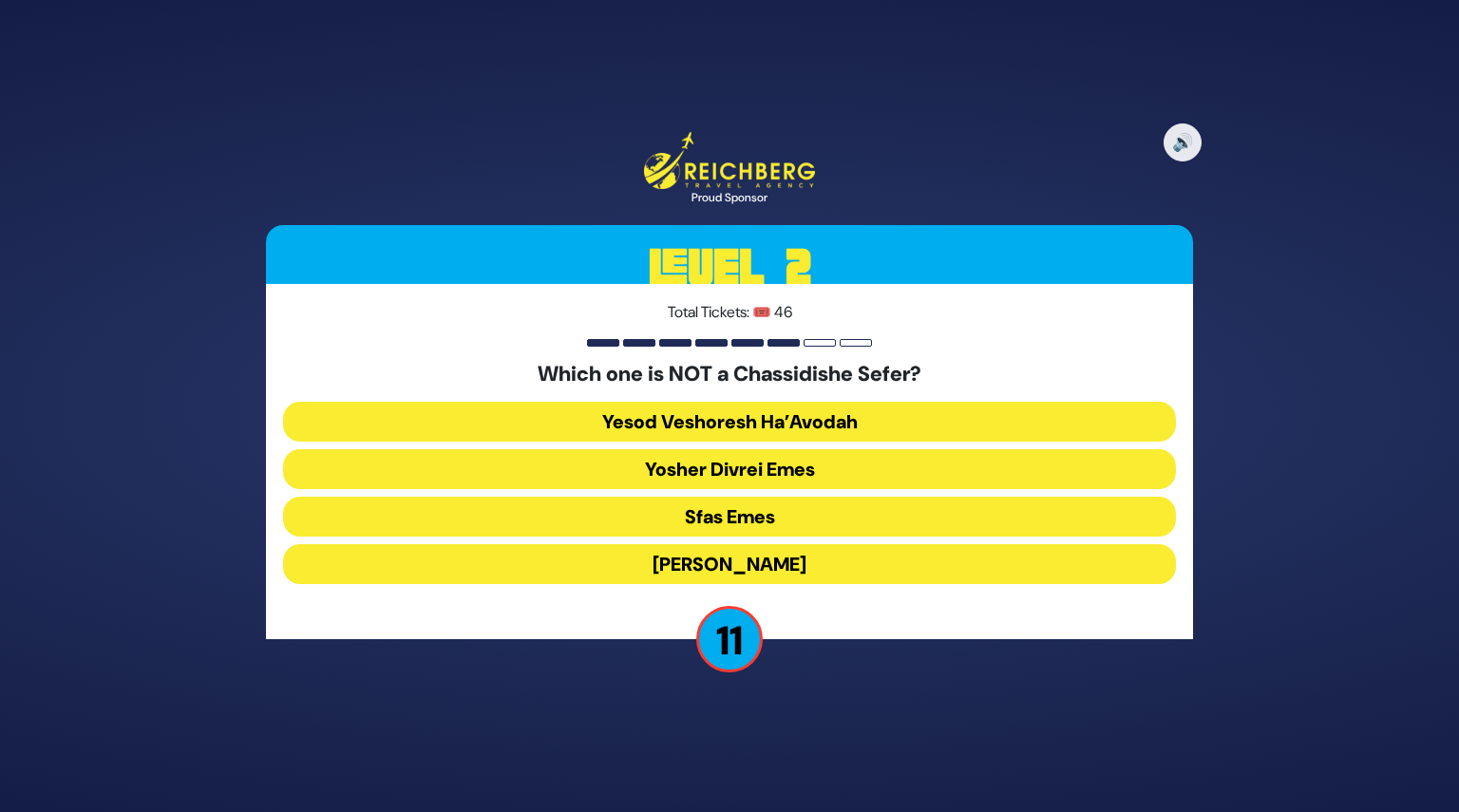
click at [718, 421] on button "Yesod Veshoresh Ha’Avodah" at bounding box center [730, 421] width 893 height 40
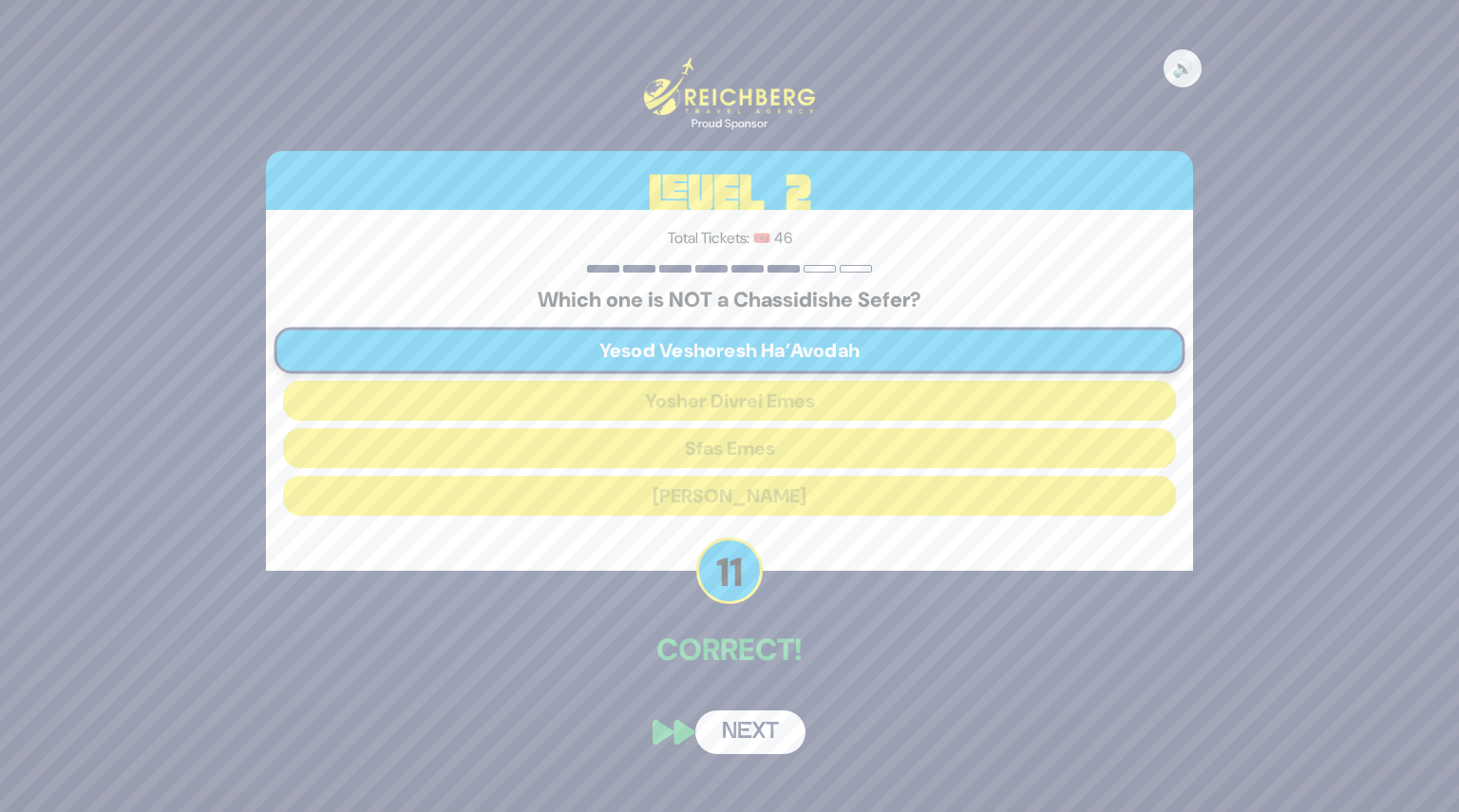
click at [737, 743] on button "Next" at bounding box center [750, 732] width 111 height 44
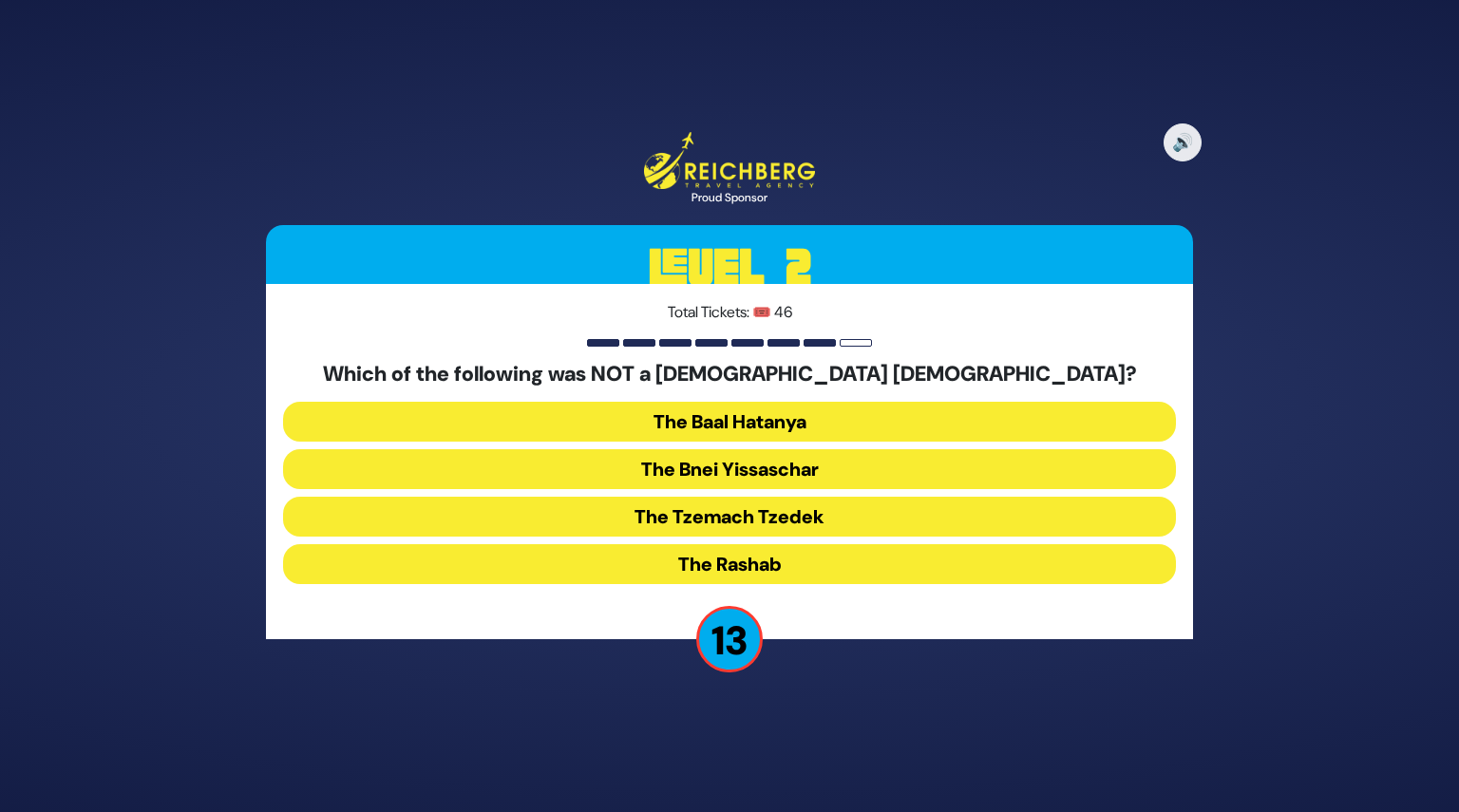
click at [730, 464] on button "The Bnei Yissaschar" at bounding box center [730, 469] width 893 height 40
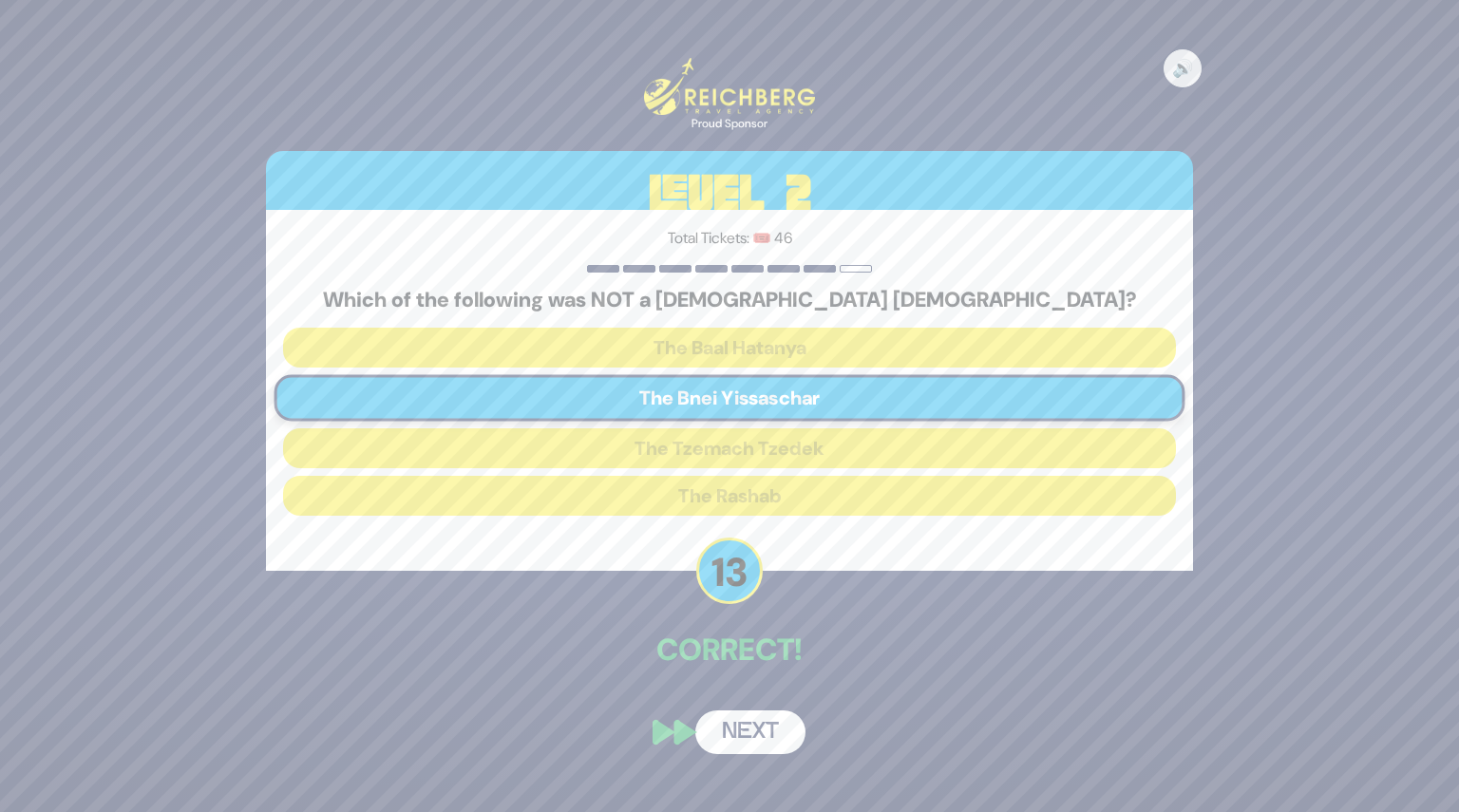
click at [756, 728] on button "Next" at bounding box center [750, 732] width 111 height 44
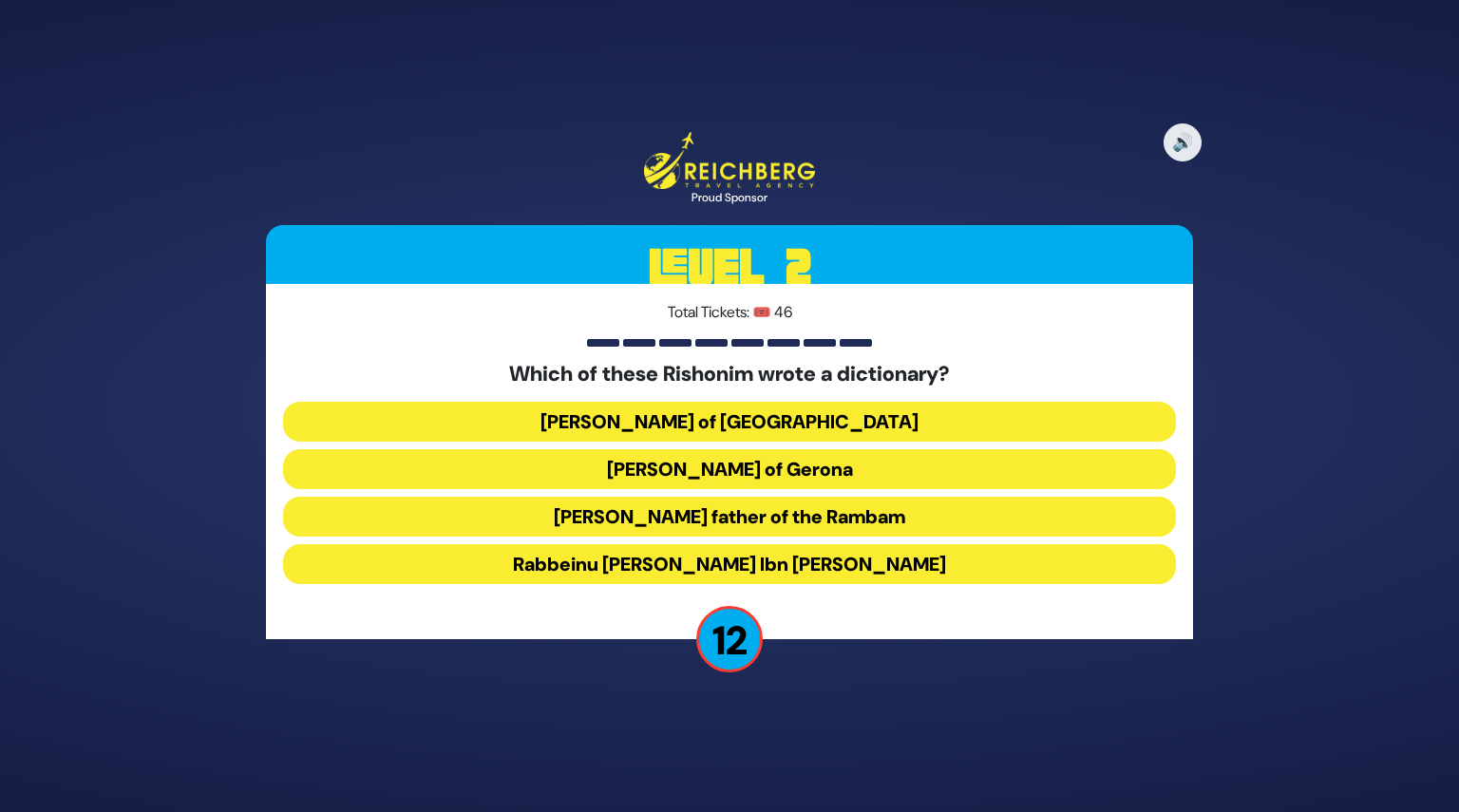
click at [737, 433] on button "Rabbeinu Nosson of Rome" at bounding box center [730, 421] width 893 height 40
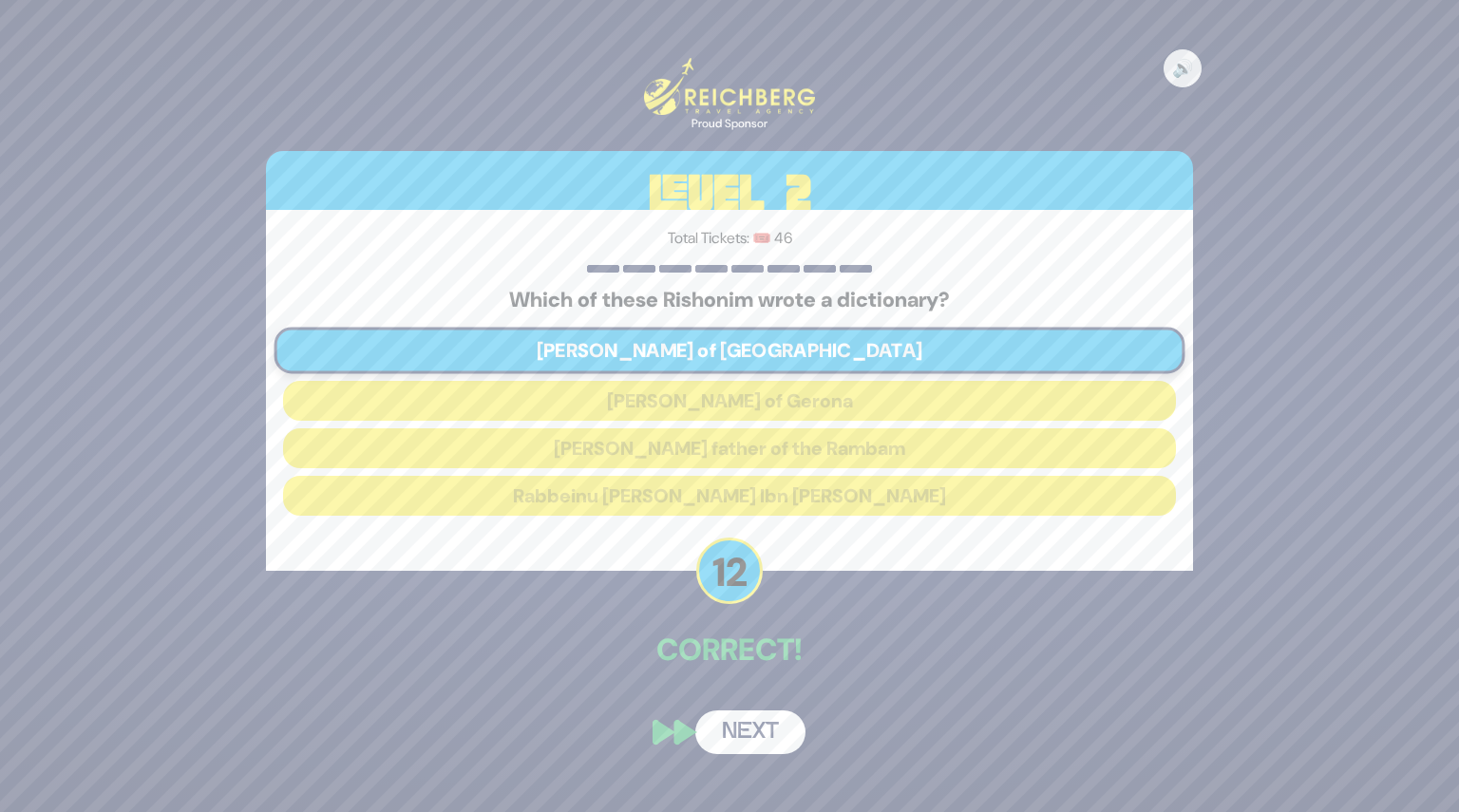
click at [737, 677] on div "🔊 Proud Sponsor Level 2 Total Tickets: 🎟️ 46 Which of these Rishonim wrote a di…" at bounding box center [730, 406] width 973 height 741
click at [750, 732] on button "Next" at bounding box center [750, 732] width 111 height 44
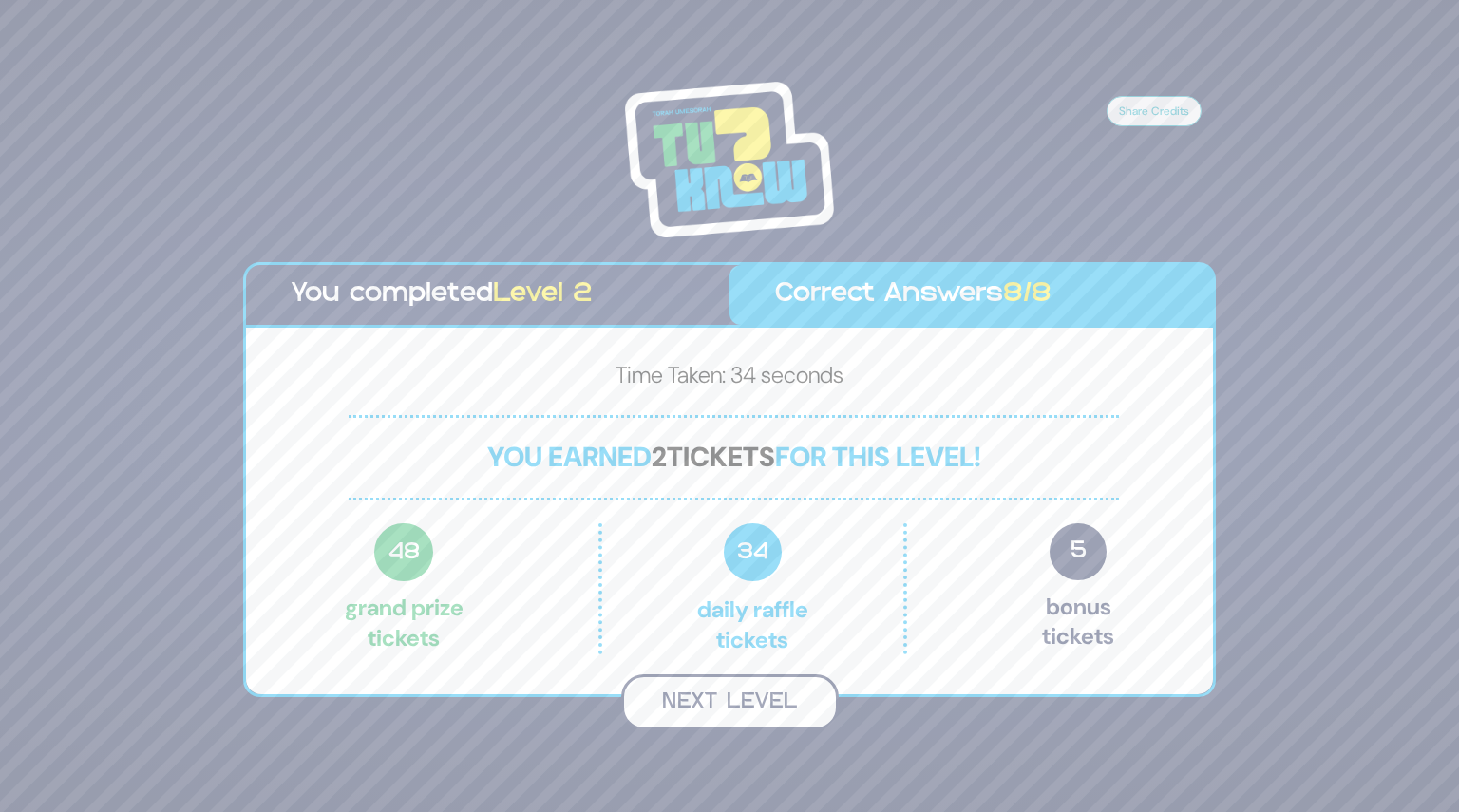
click at [719, 699] on button "Next Level" at bounding box center [730, 702] width 217 height 56
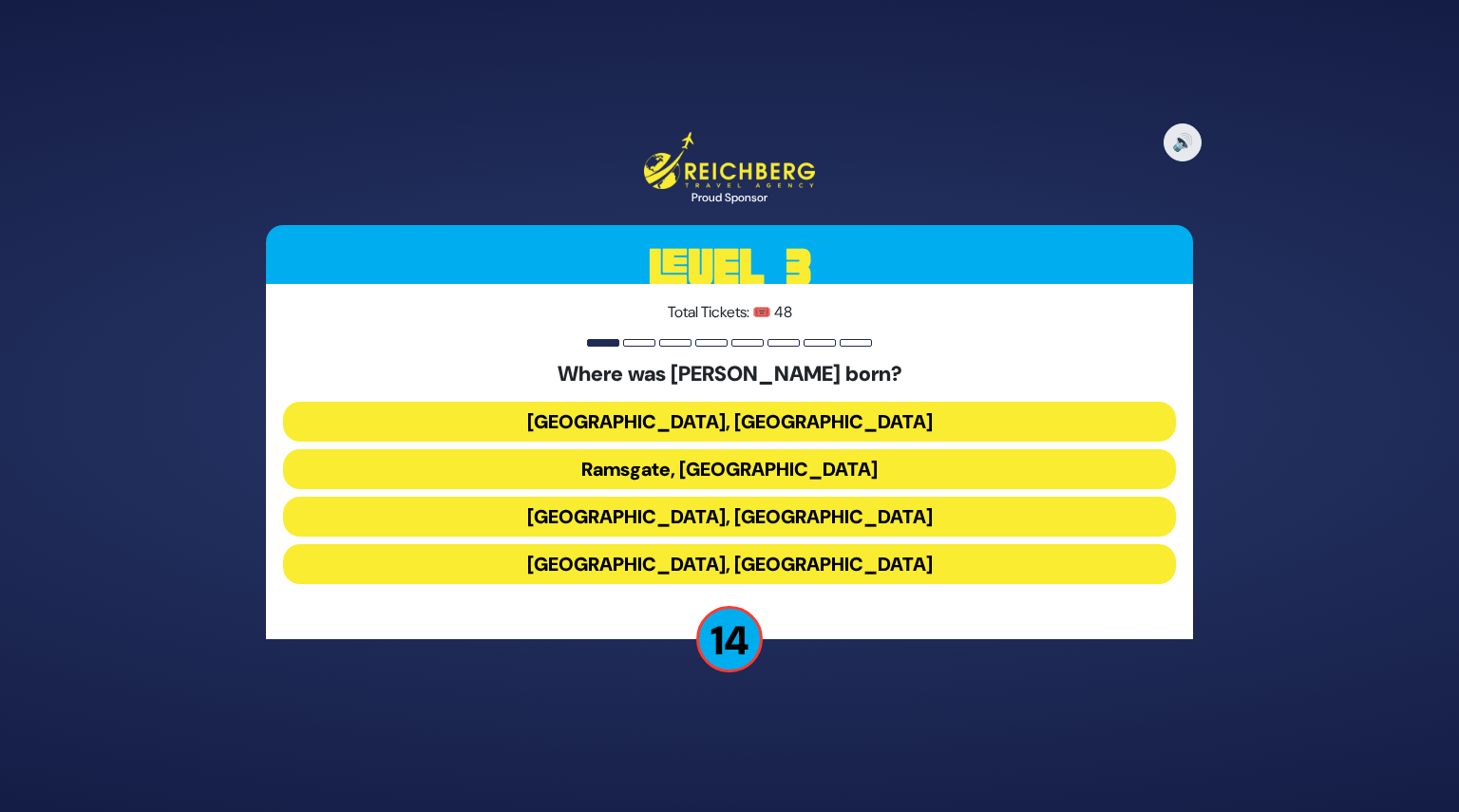
click at [703, 512] on button "Livorno, Italy" at bounding box center [730, 516] width 893 height 40
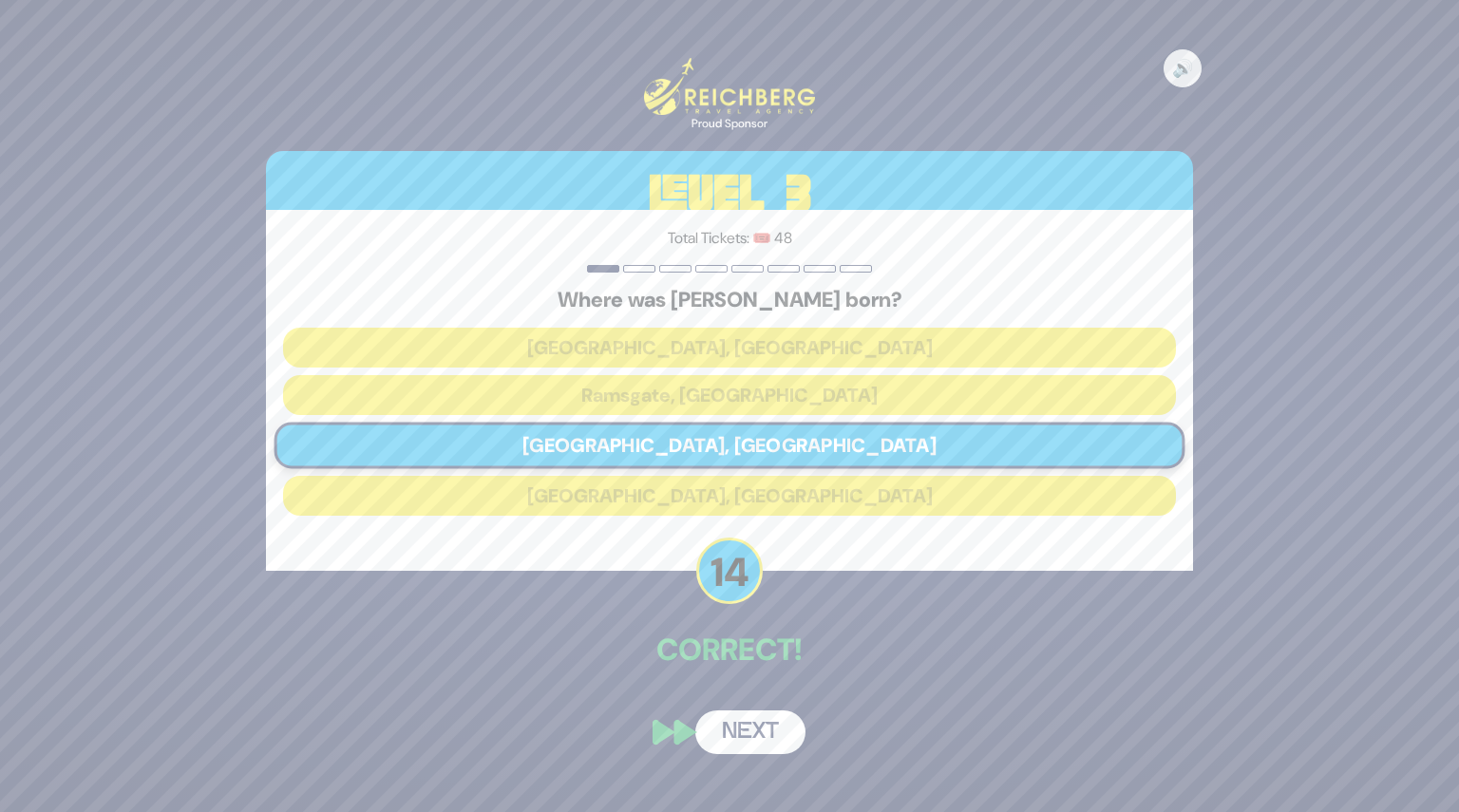
click at [753, 721] on button "Next" at bounding box center [750, 732] width 111 height 44
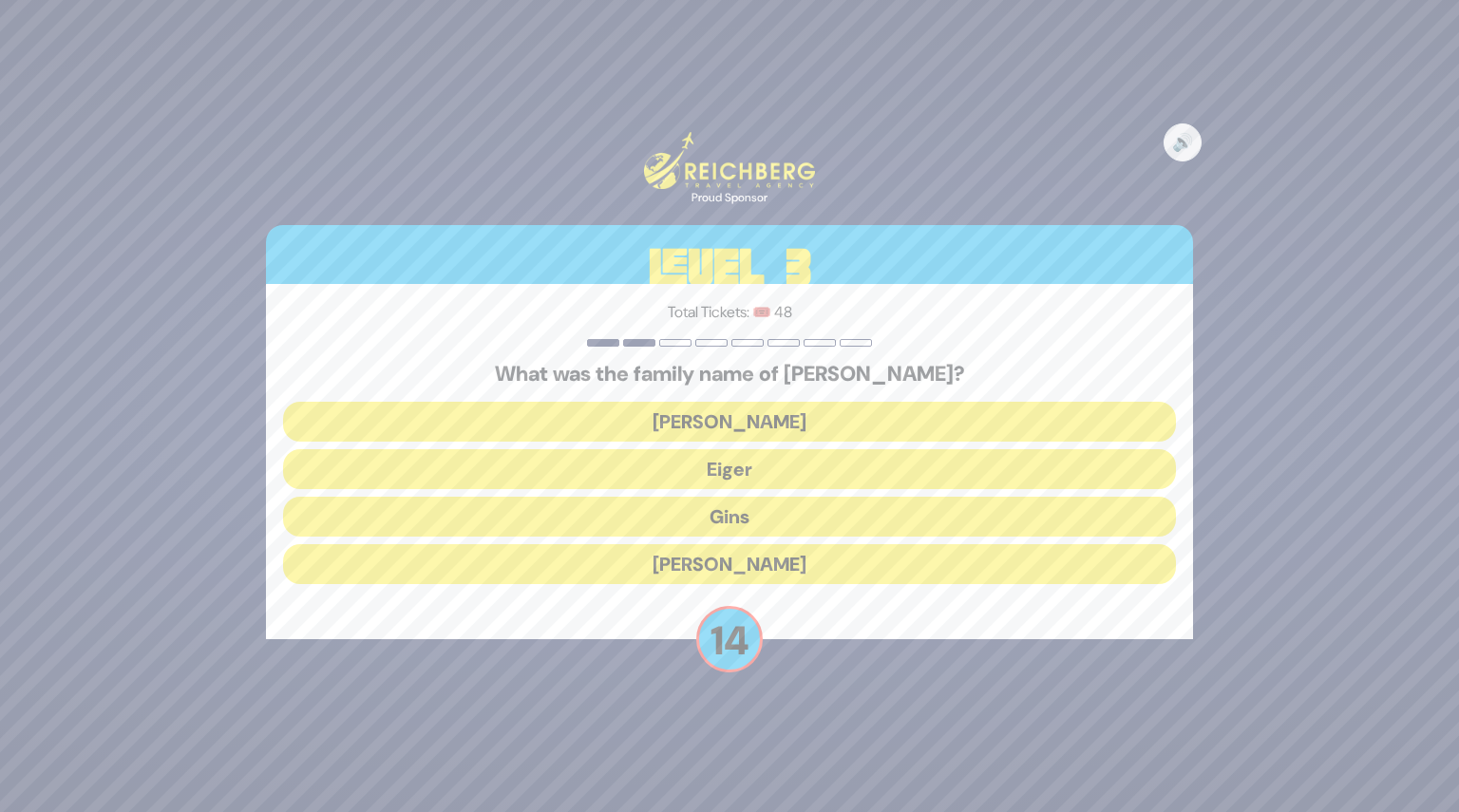
click at [731, 519] on button "Gins" at bounding box center [730, 516] width 893 height 40
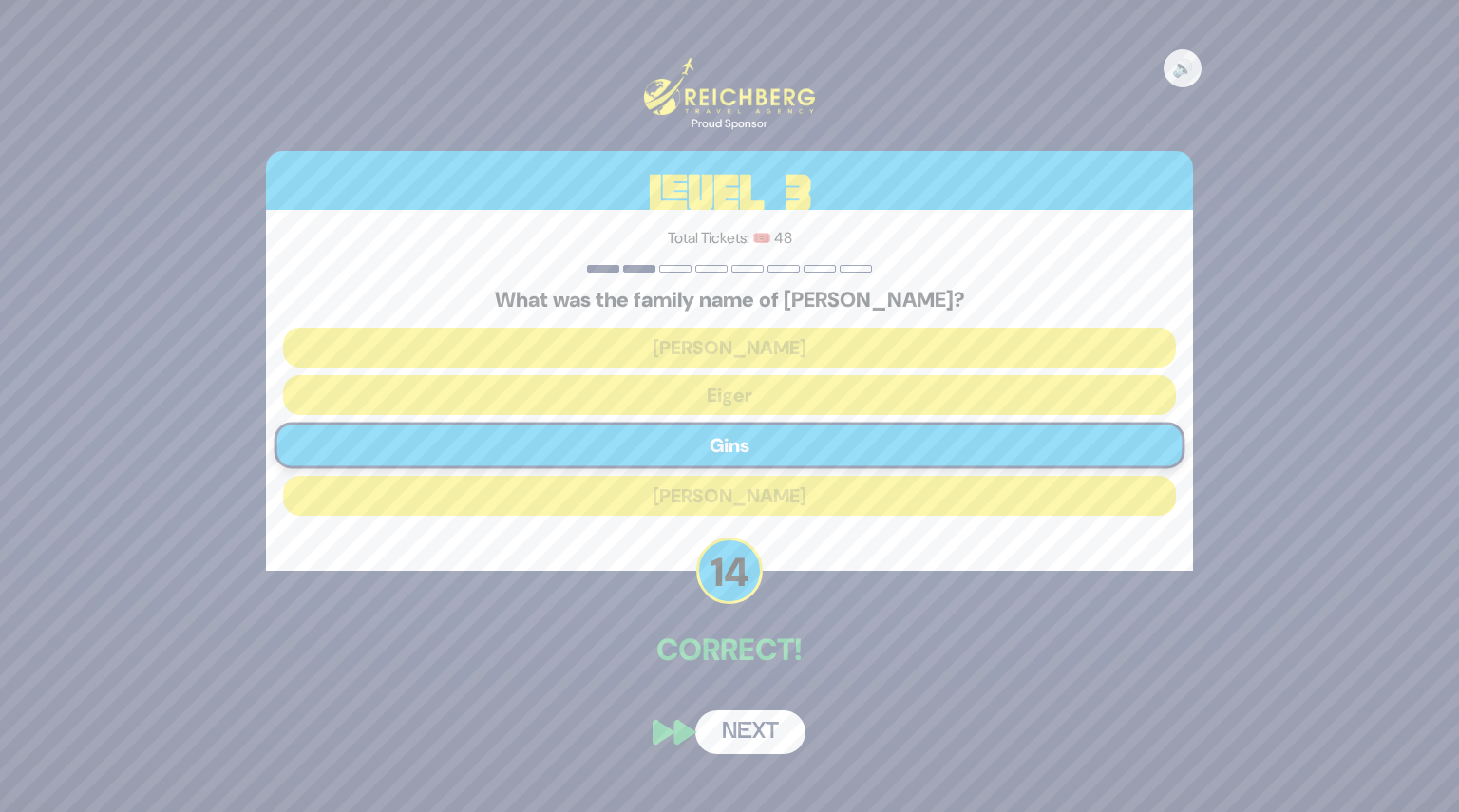
click at [752, 718] on button "Next" at bounding box center [750, 732] width 111 height 44
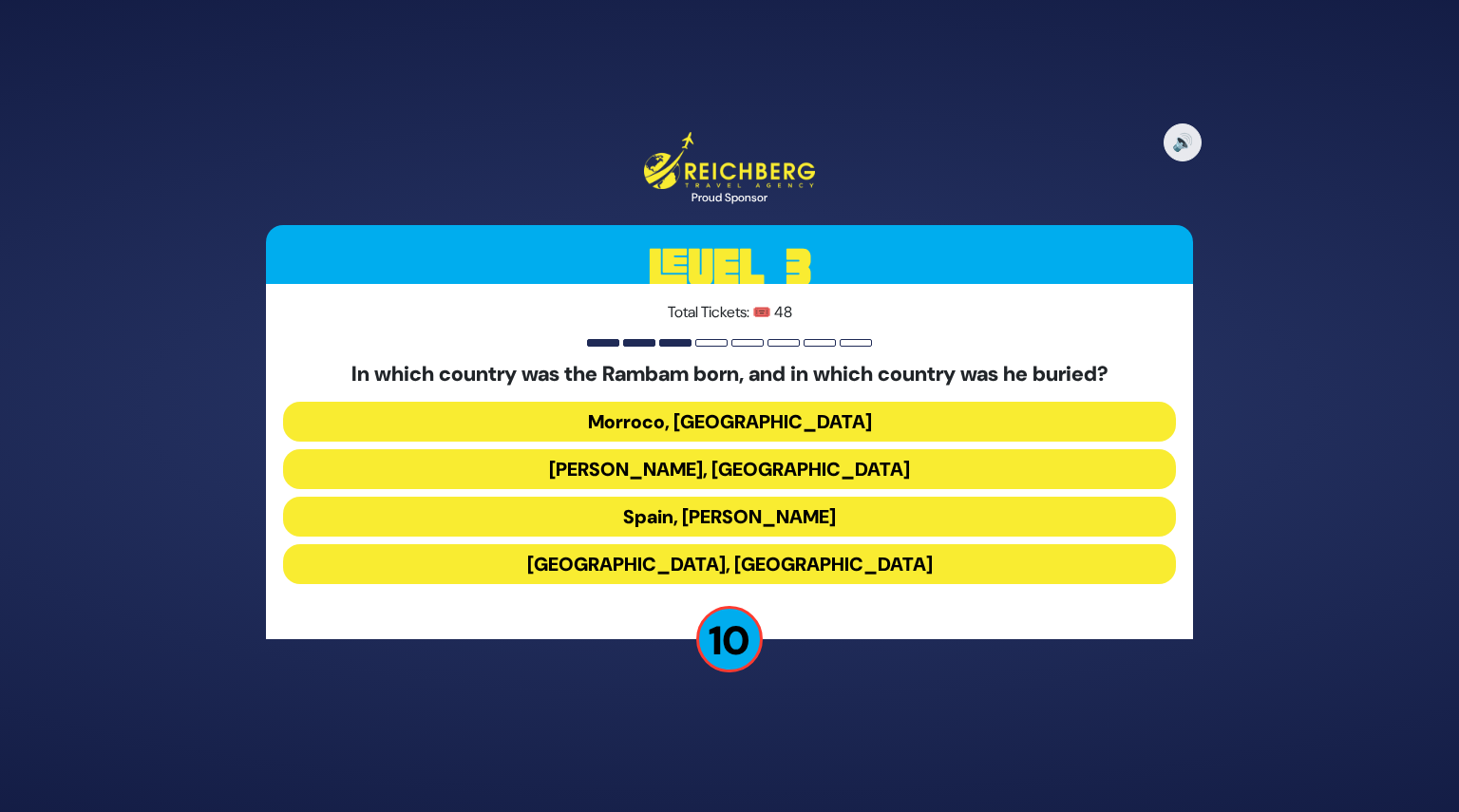
click at [748, 523] on button "Spain, Eretz Yisroel" at bounding box center [730, 516] width 893 height 40
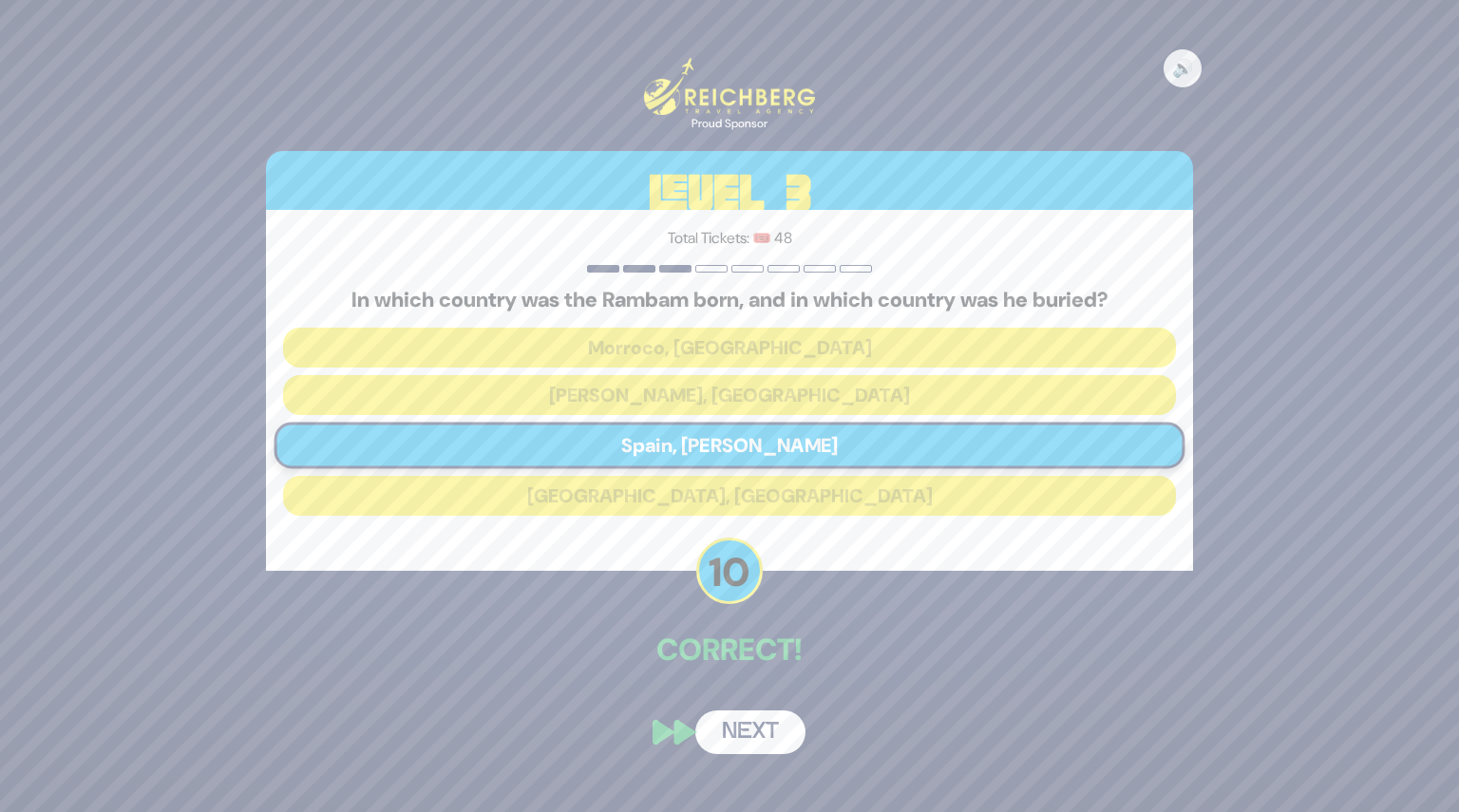
click at [746, 728] on button "Next" at bounding box center [750, 732] width 111 height 44
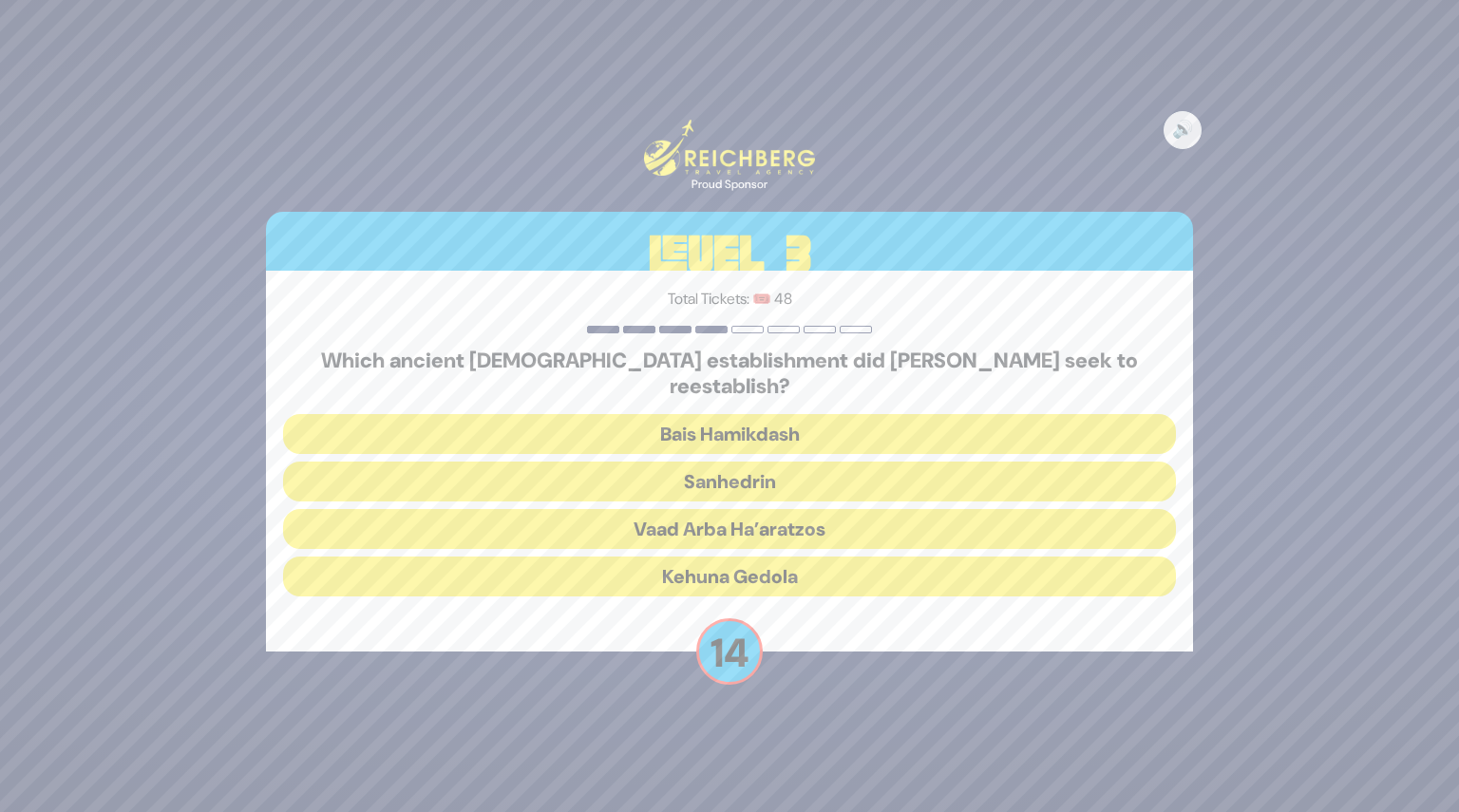
click at [710, 473] on button "Sanhedrin" at bounding box center [730, 481] width 893 height 40
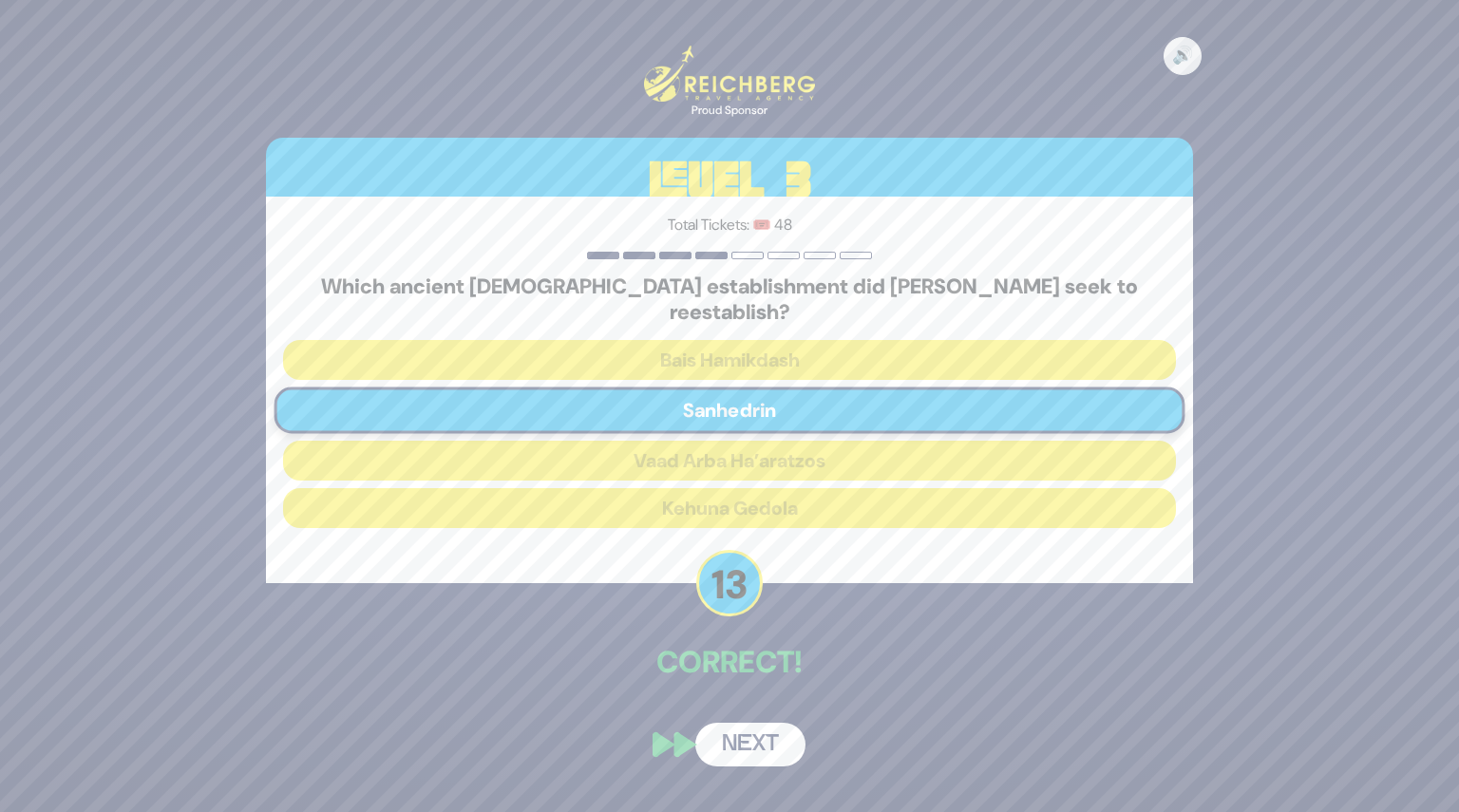
click at [745, 722] on button "Next" at bounding box center [750, 744] width 111 height 44
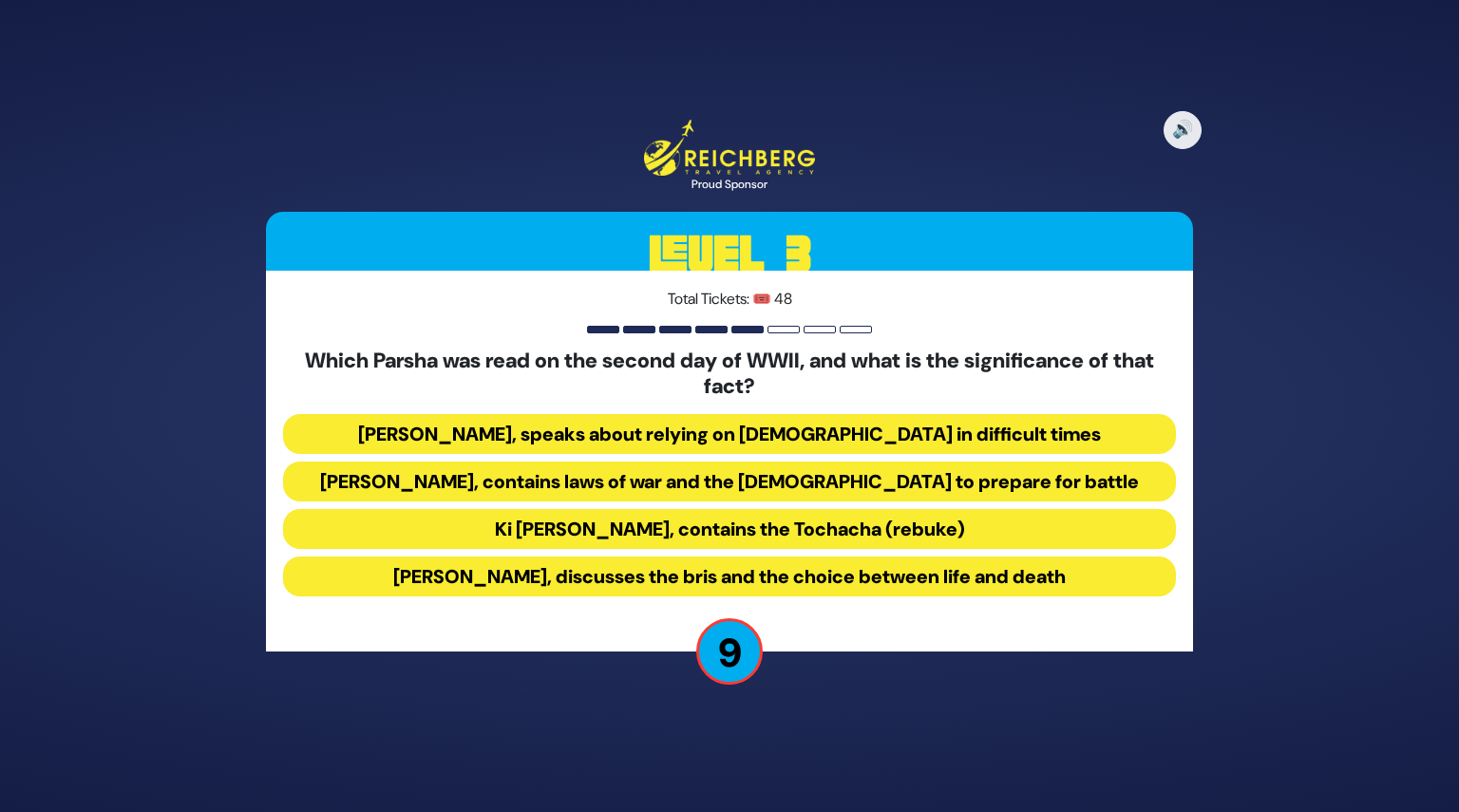
click at [698, 529] on button "Ki Savo, contains the Tochacha (rebuke)" at bounding box center [730, 529] width 893 height 40
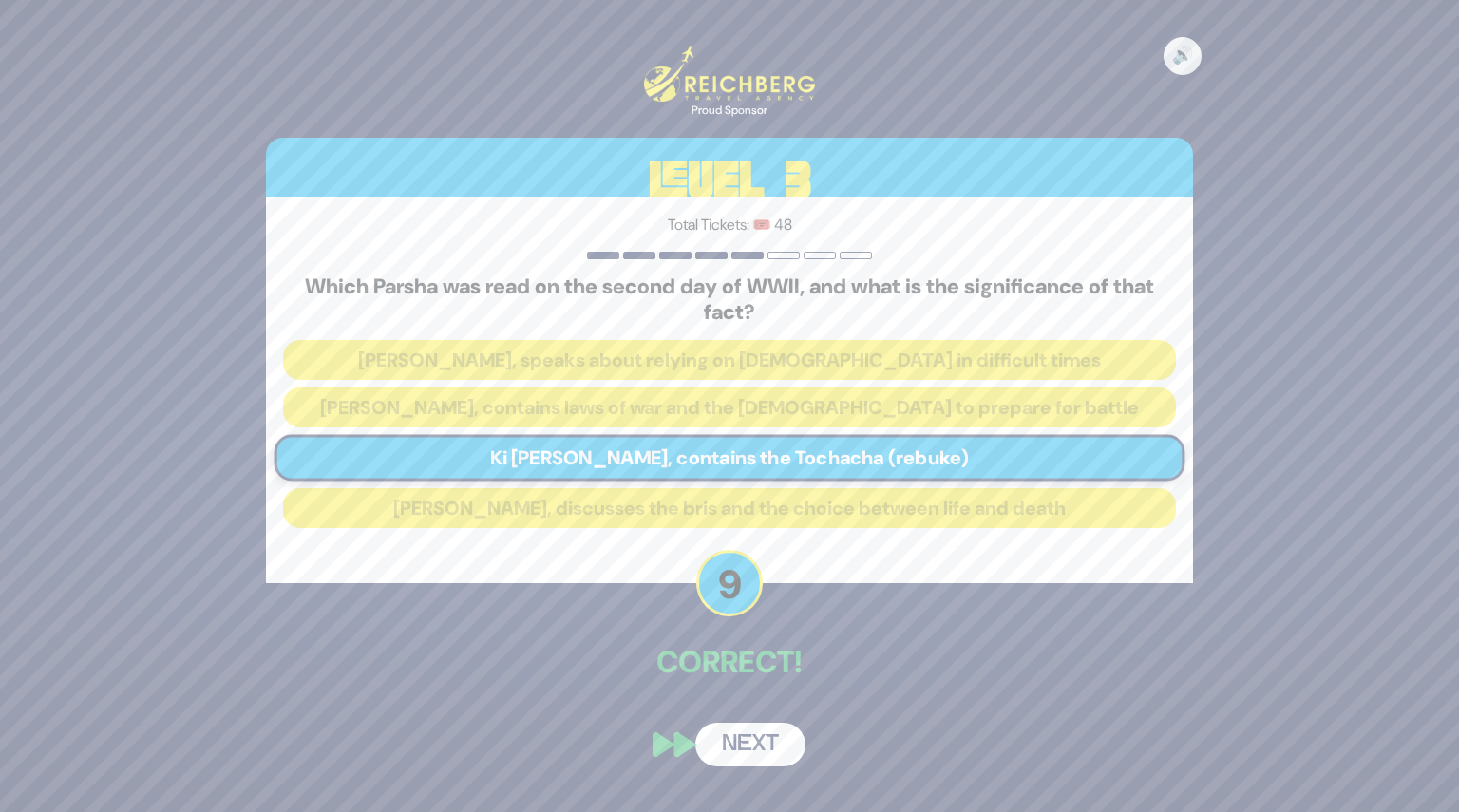
click at [735, 738] on button "Next" at bounding box center [750, 744] width 111 height 44
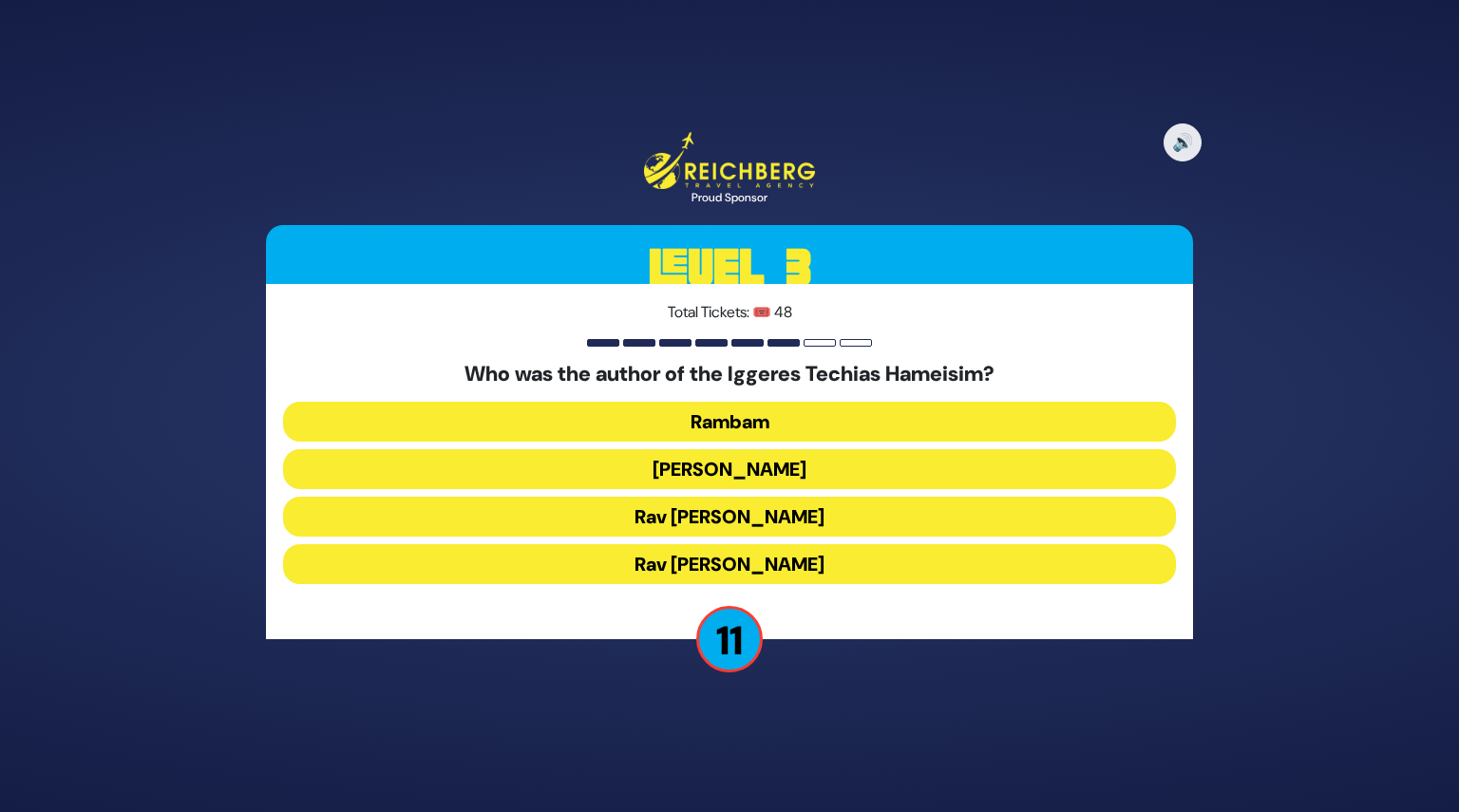
click at [736, 555] on button "Rav Chaim Vital" at bounding box center [730, 564] width 893 height 40
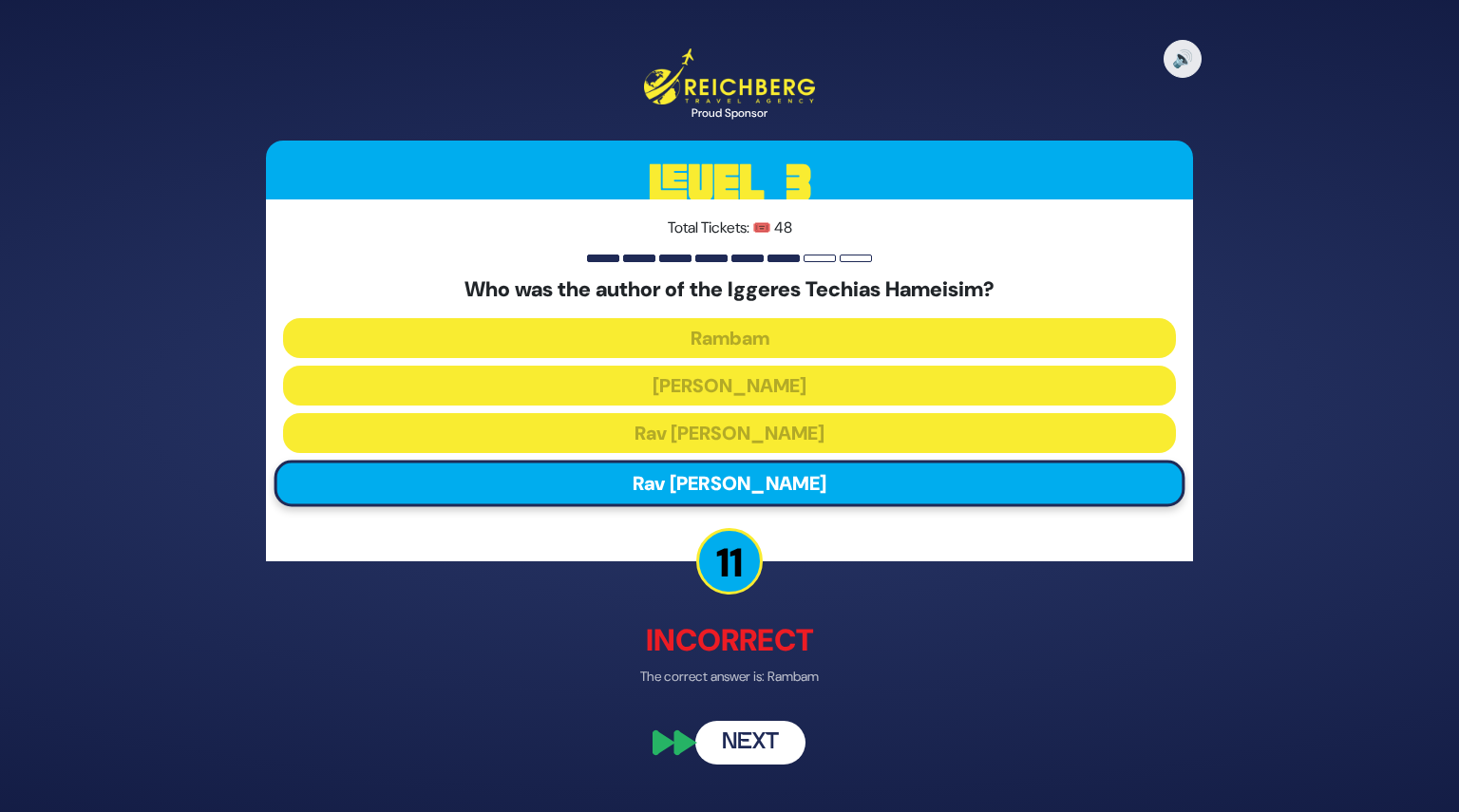
click at [756, 751] on button "Next" at bounding box center [750, 741] width 111 height 44
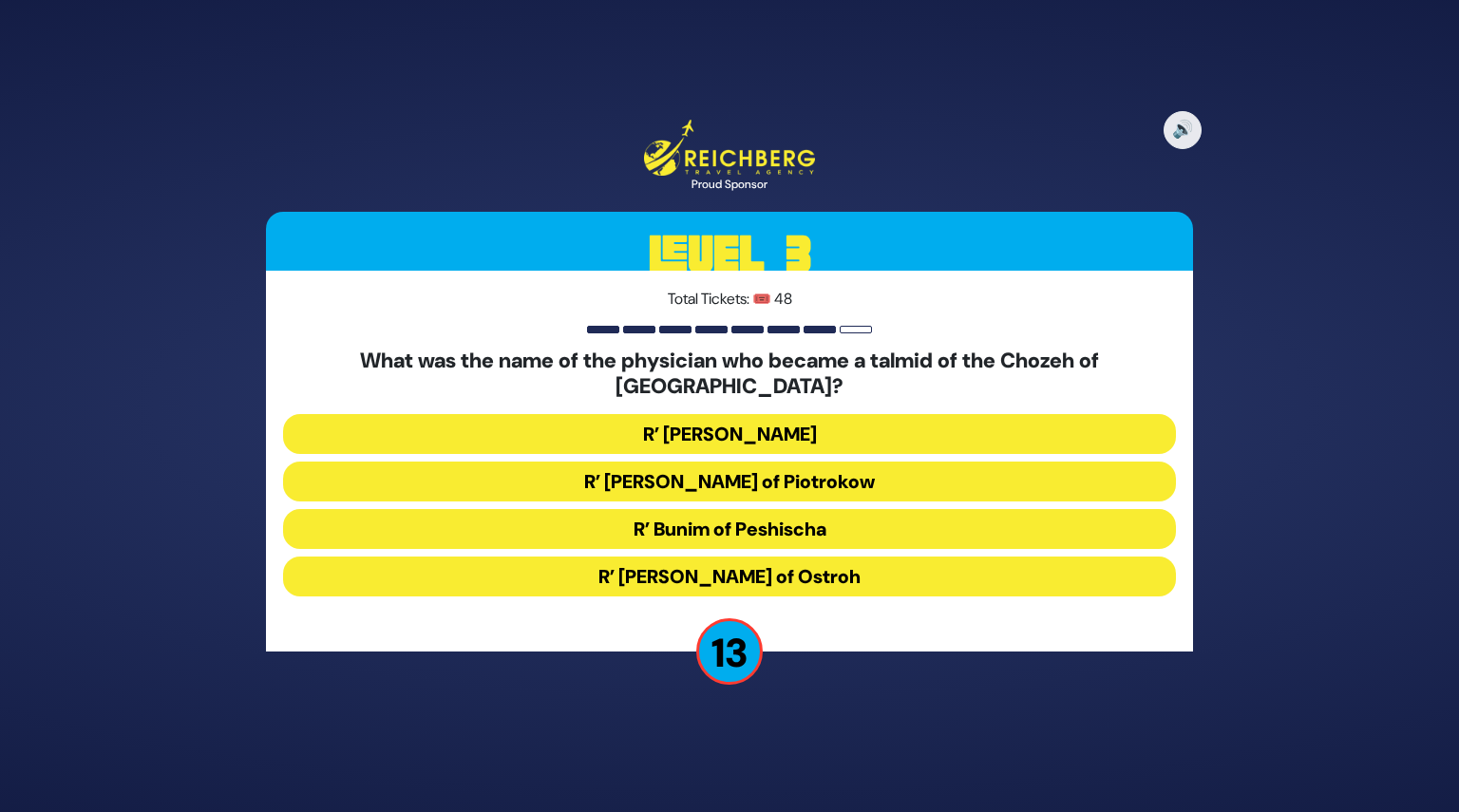
click at [731, 461] on button "R’ Chaim David Bernhard of Piotrokow" at bounding box center [730, 481] width 893 height 40
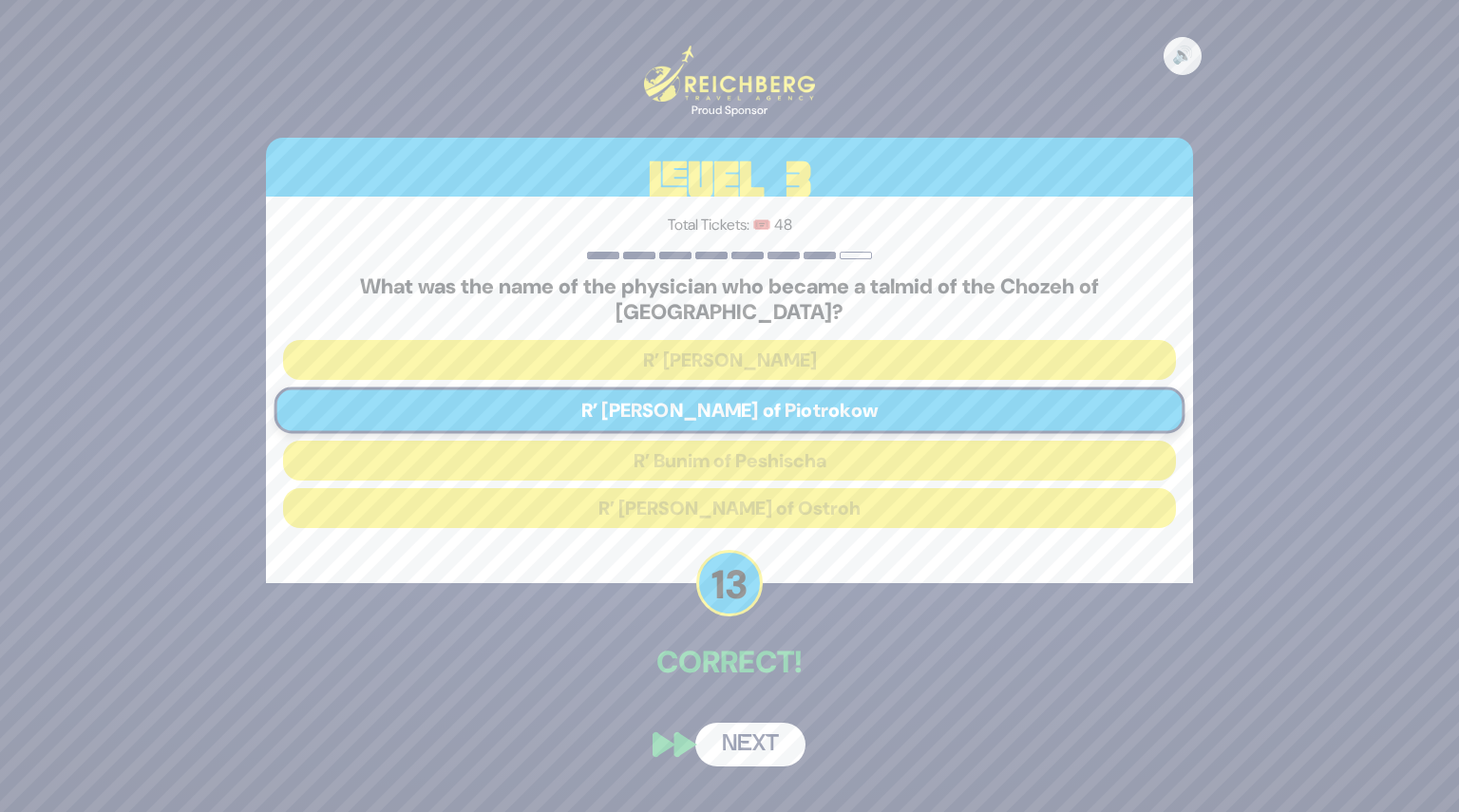
click at [742, 732] on button "Next" at bounding box center [750, 744] width 111 height 44
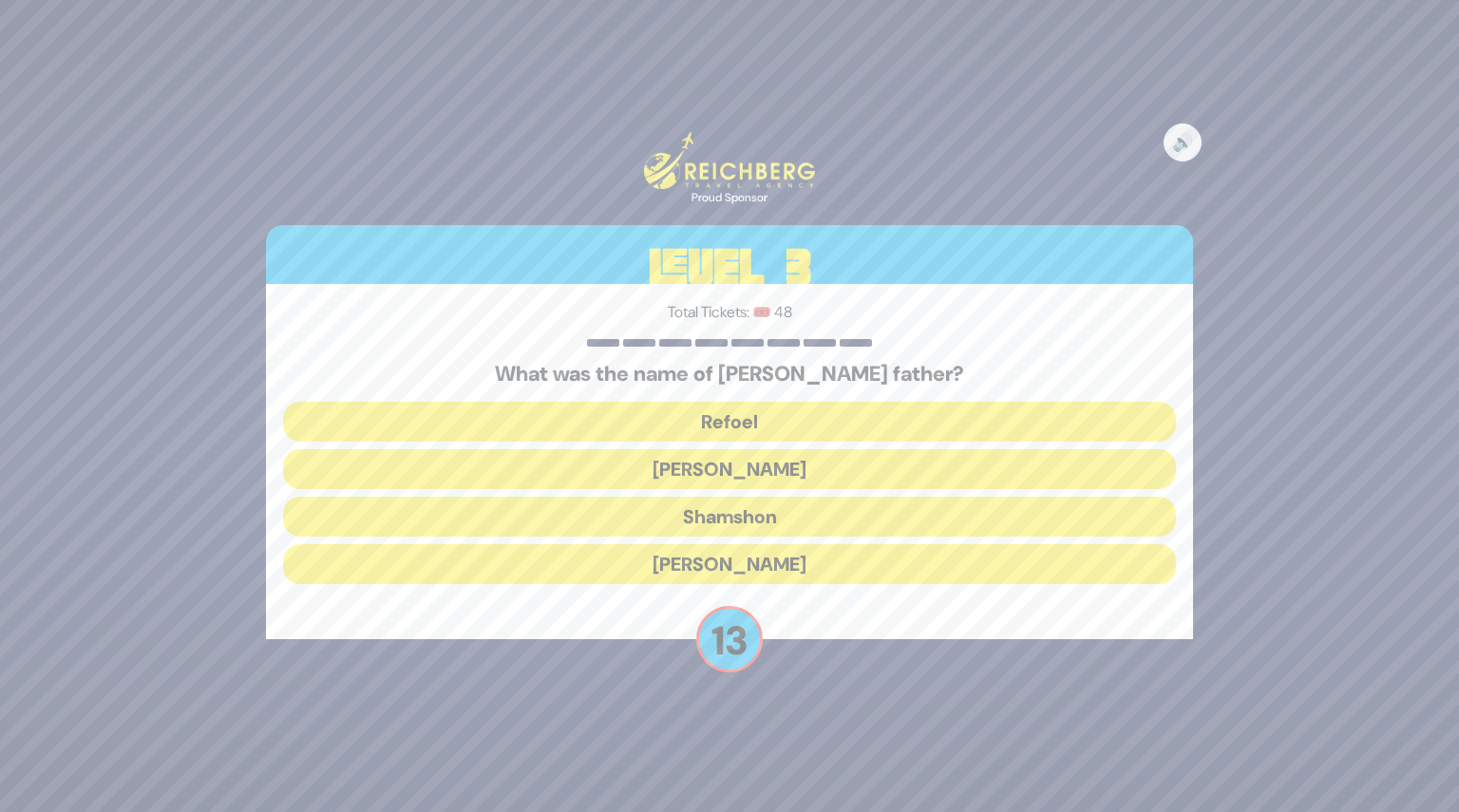
click at [726, 510] on button "Shamshon" at bounding box center [730, 516] width 893 height 40
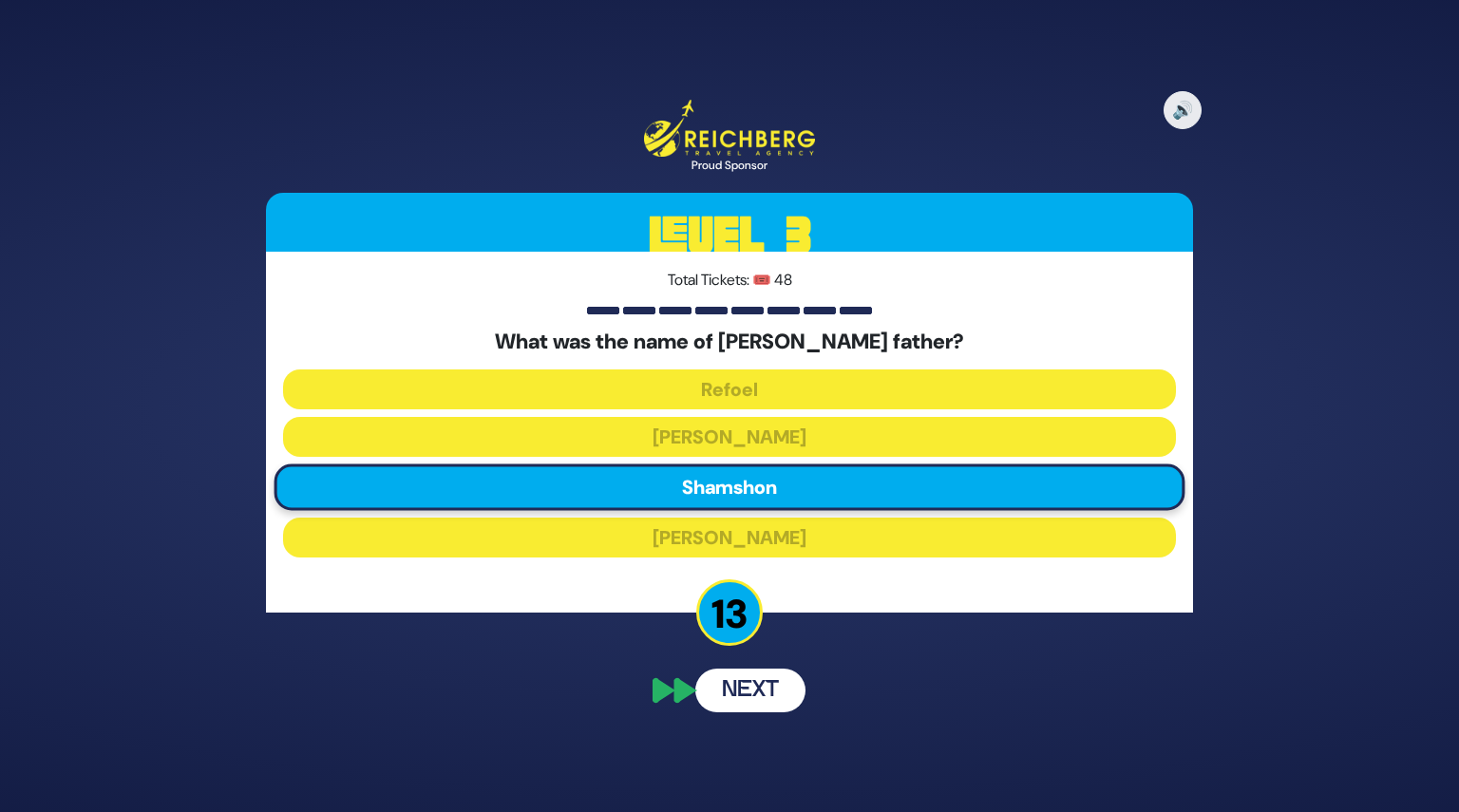
click at [747, 700] on button "Next" at bounding box center [750, 690] width 111 height 44
